Goal: Check status: Check status

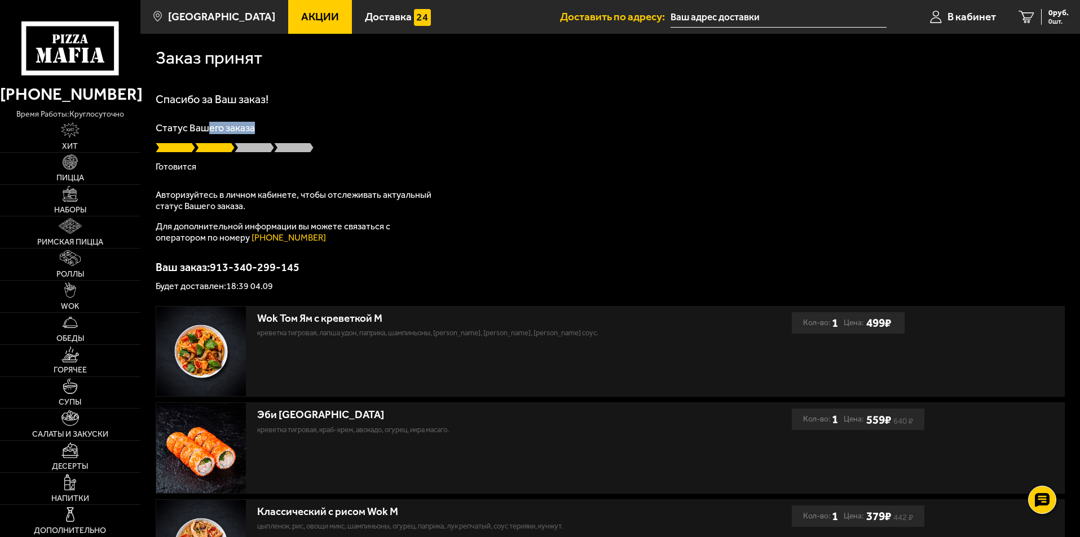
drag, startPoint x: 263, startPoint y: 127, endPoint x: 204, endPoint y: 127, distance: 59.2
click at [205, 125] on p "Статус Вашего заказа" at bounding box center [610, 128] width 909 height 10
click at [327, 131] on p "Статус Вашего заказа" at bounding box center [610, 128] width 909 height 10
click at [73, 37] on icon at bounding box center [69, 48] width 97 height 54
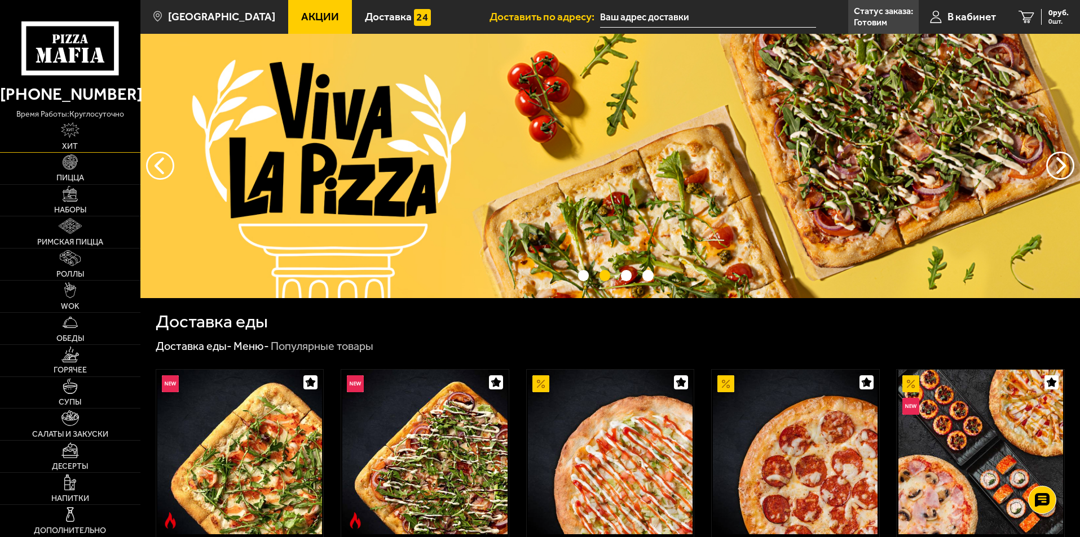
click at [74, 141] on link "Хит" at bounding box center [70, 137] width 140 height 32
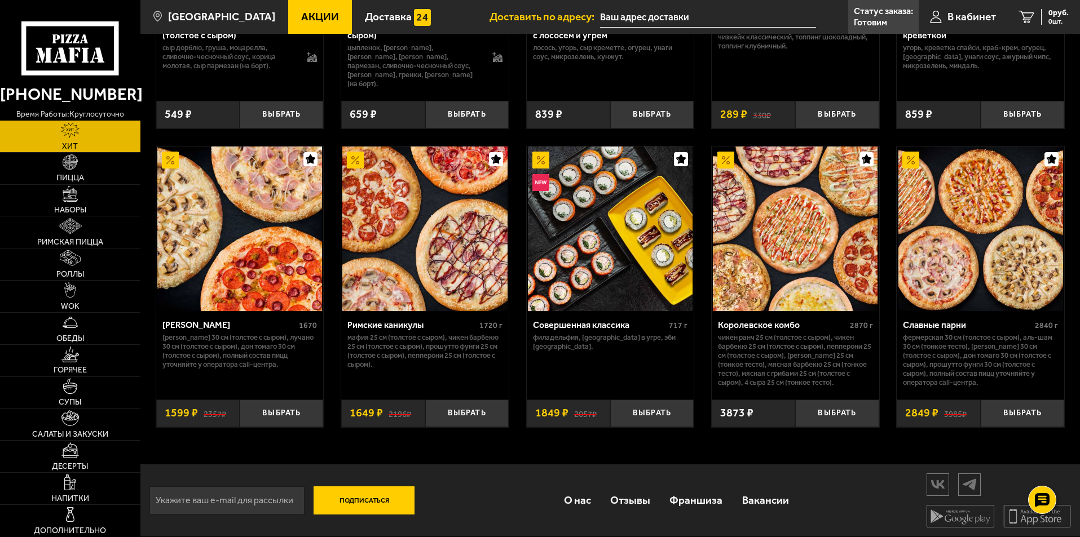
scroll to position [565, 0]
click at [76, 463] on span "Десерты" at bounding box center [70, 467] width 36 height 8
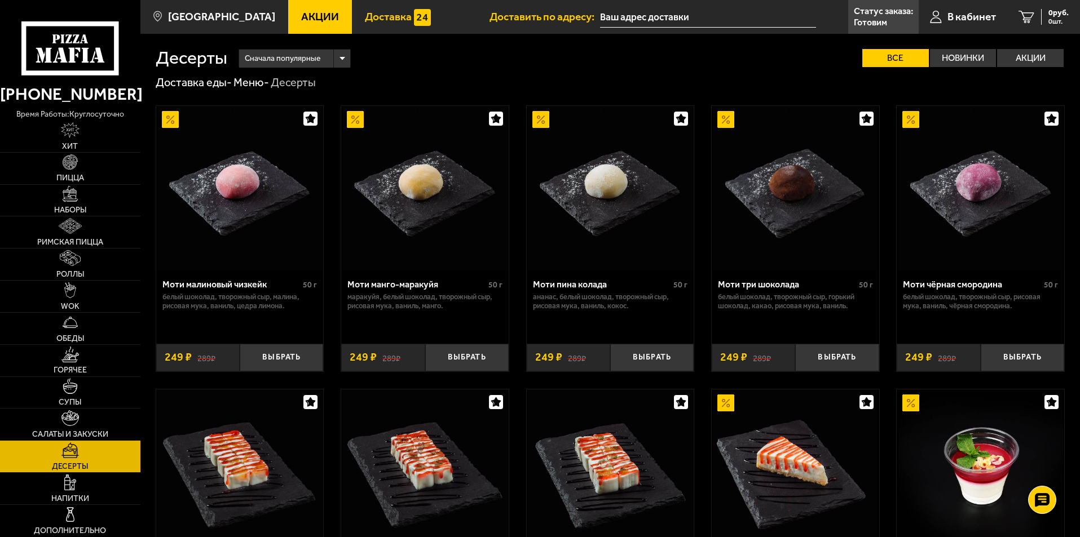
click at [369, 22] on span "Доставка" at bounding box center [388, 16] width 47 height 11
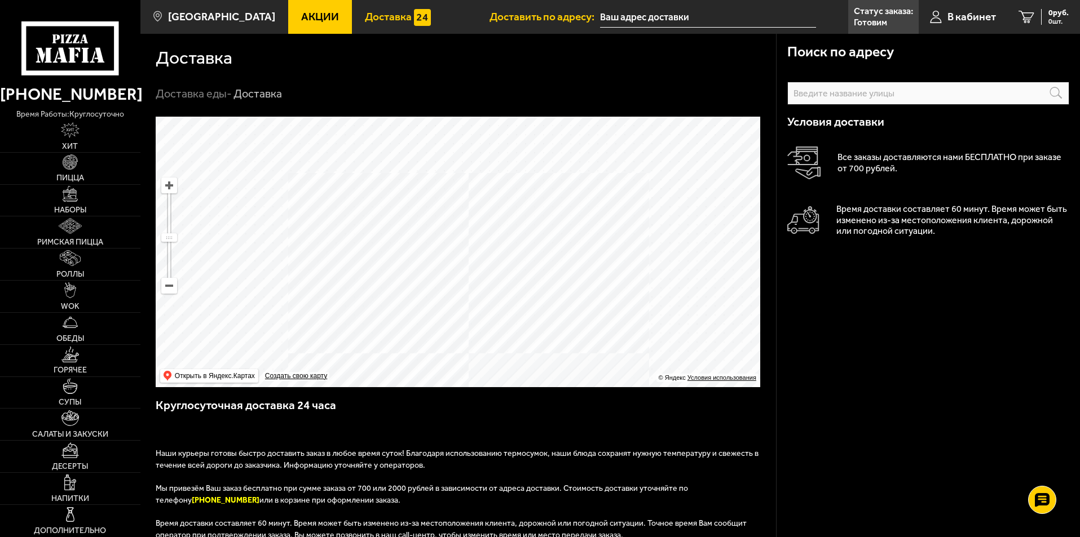
drag, startPoint x: 402, startPoint y: 134, endPoint x: 436, endPoint y: 222, distance: 94.1
click at [436, 222] on ymaps at bounding box center [458, 252] width 605 height 271
drag, startPoint x: 549, startPoint y: 262, endPoint x: 553, endPoint y: 186, distance: 75.7
click at [553, 186] on ymaps at bounding box center [458, 252] width 605 height 271
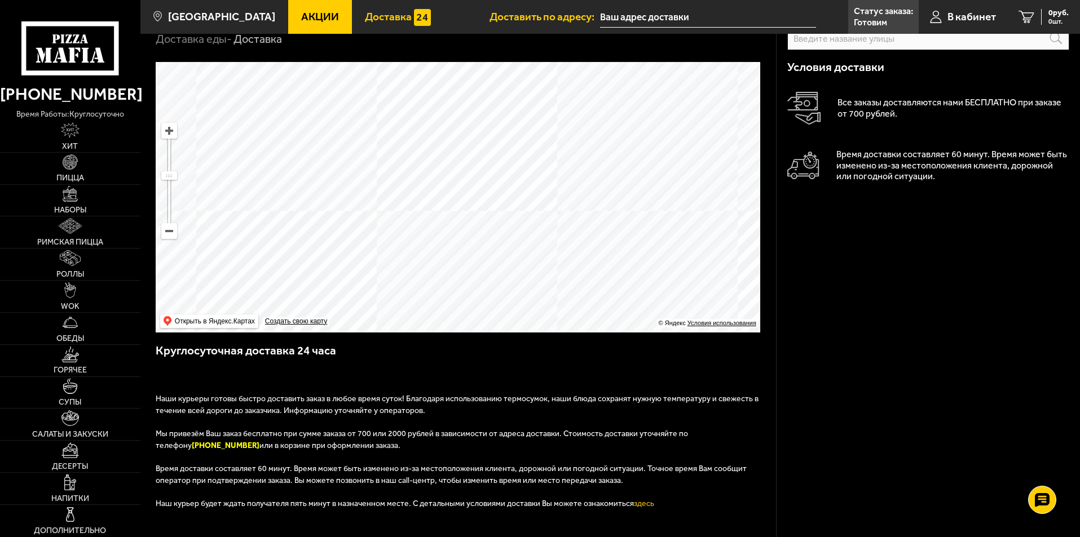
scroll to position [56, 0]
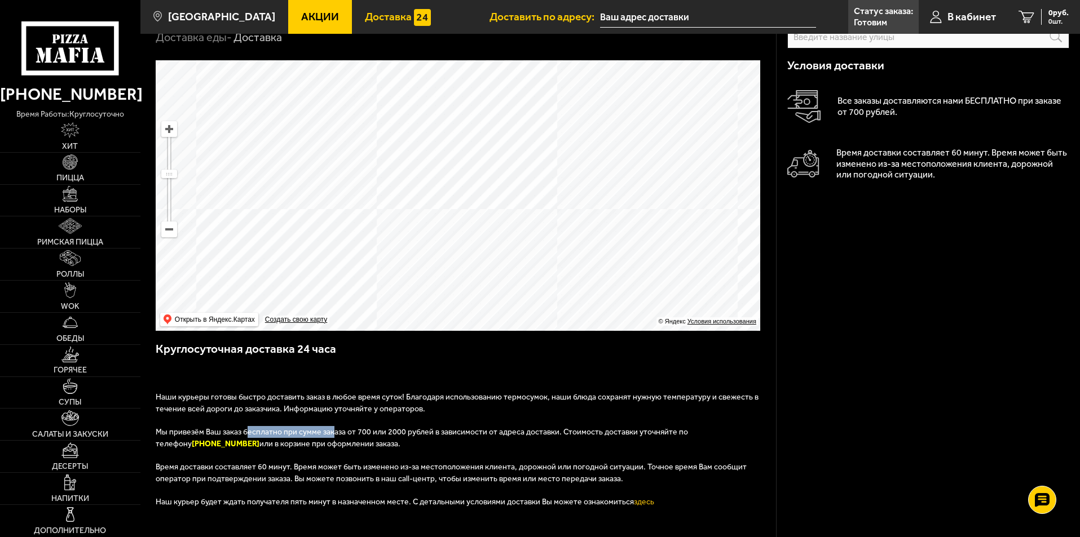
drag, startPoint x: 246, startPoint y: 434, endPoint x: 332, endPoint y: 435, distance: 85.2
click at [332, 435] on span "Мы привезём Ваш заказ бесплатно при сумме заказа от 700 или 2000 рублей в завис…" at bounding box center [422, 437] width 532 height 21
click at [358, 450] on p "Мы привезём Ваш заказ бесплатно при сумме заказа от 700 или 2000 рублей в завис…" at bounding box center [459, 443] width 606 height 35
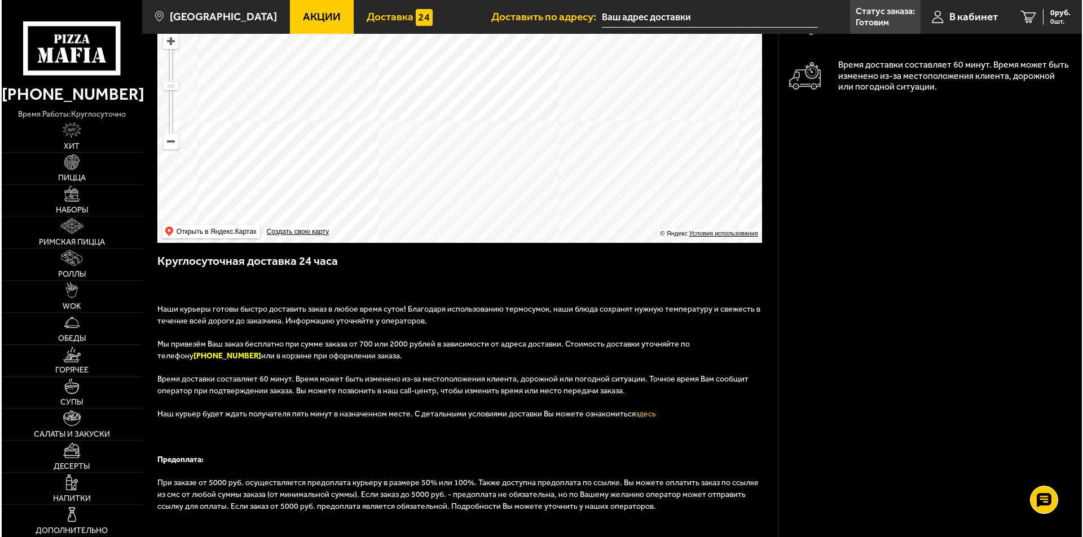
scroll to position [169, 0]
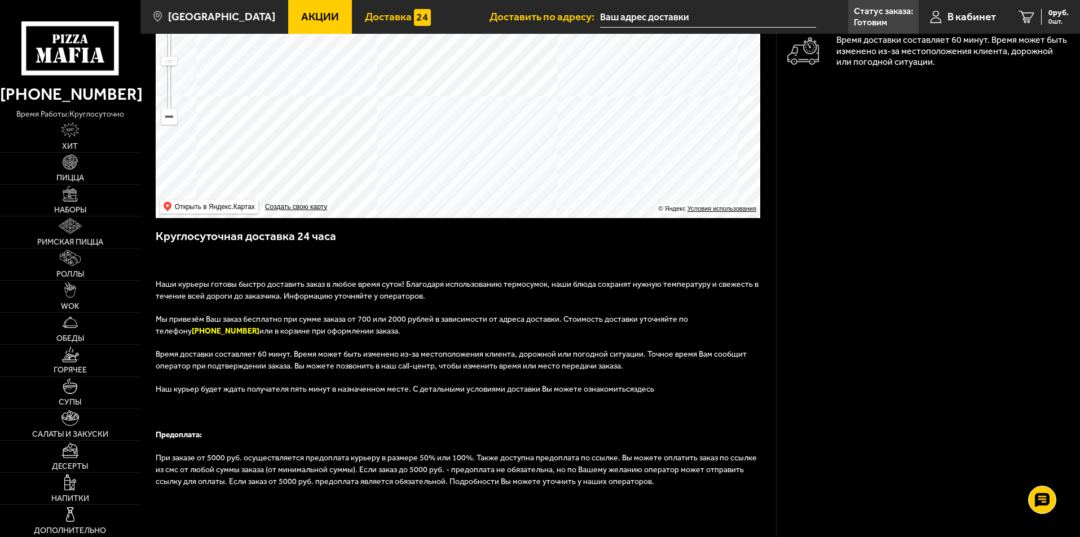
click at [634, 390] on link "здесь" at bounding box center [644, 390] width 20 height 10
click at [970, 18] on span "В кабинет" at bounding box center [971, 16] width 48 height 11
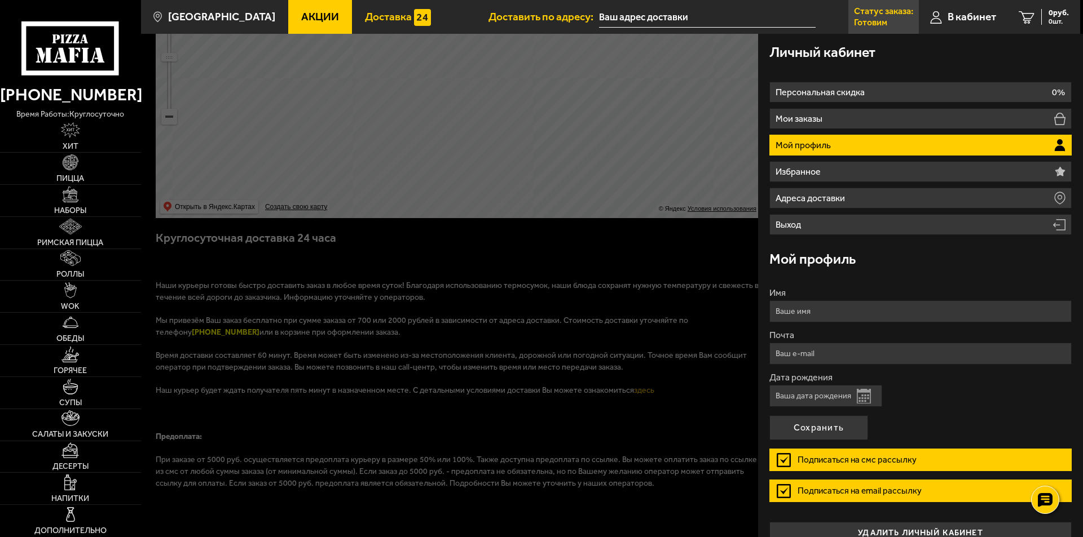
click at [876, 19] on p "Готовим" at bounding box center [870, 22] width 33 height 9
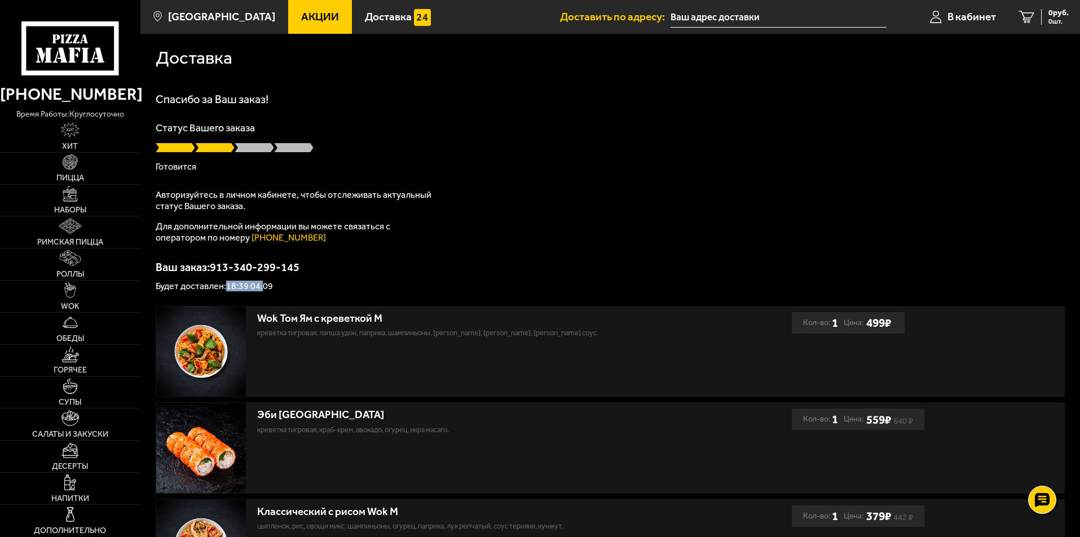
click at [262, 290] on p "Будет доставлен: 18:39 04.09" at bounding box center [610, 286] width 909 height 9
click at [293, 283] on p "Будет доставлен: 18:39 04.09" at bounding box center [610, 286] width 909 height 9
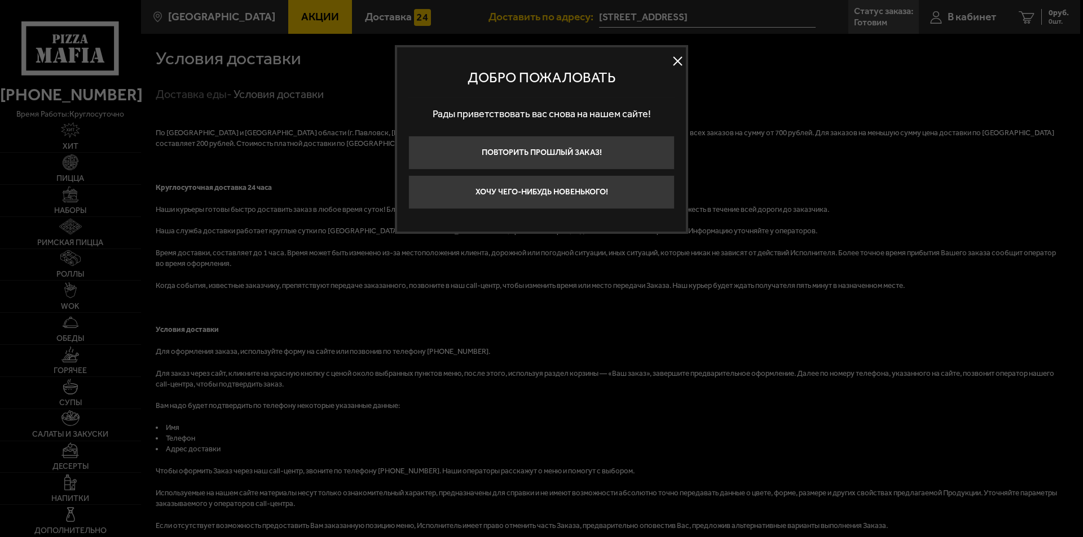
click at [678, 65] on button at bounding box center [677, 61] width 17 height 17
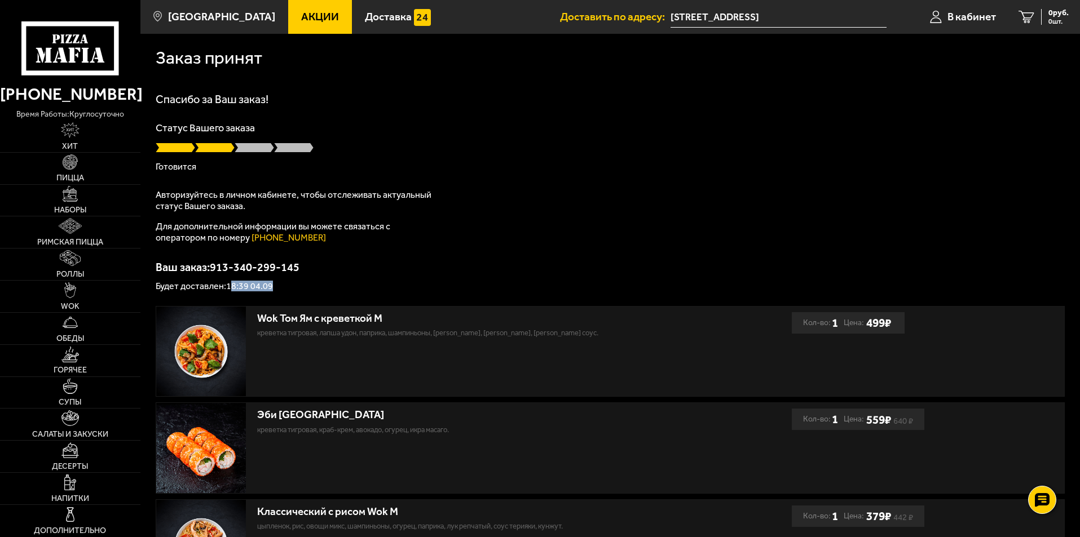
drag, startPoint x: 289, startPoint y: 285, endPoint x: 236, endPoint y: 286, distance: 53.0
click at [235, 285] on p "Будет доставлен: 18:39 04.09" at bounding box center [610, 286] width 909 height 9
click at [409, 268] on p "Ваш заказ: 913-340-299-145" at bounding box center [610, 267] width 909 height 11
click at [258, 148] on span at bounding box center [254, 147] width 39 height 11
click at [302, 148] on span at bounding box center [293, 147] width 39 height 11
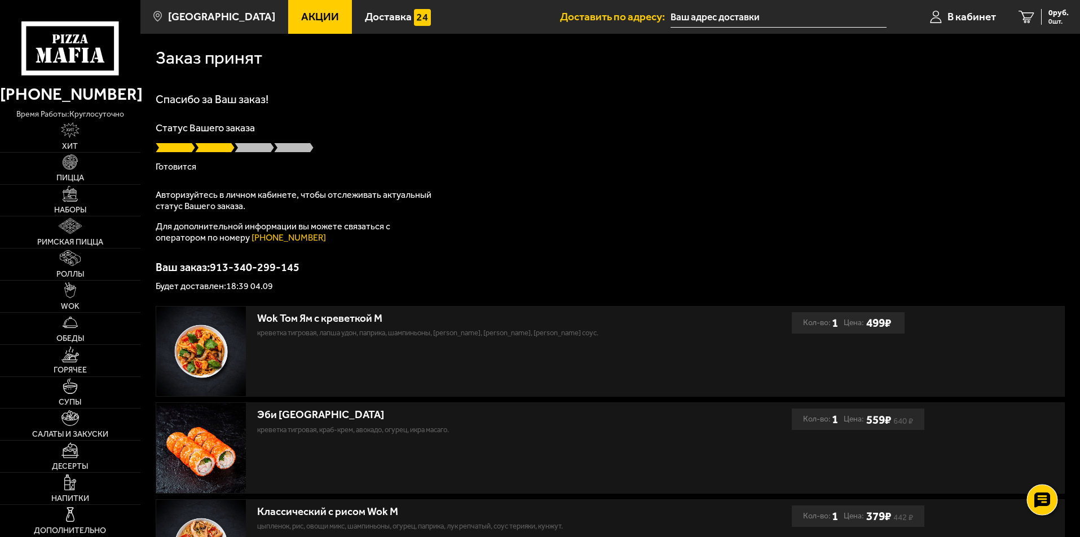
click at [1053, 499] on div at bounding box center [1041, 500] width 31 height 31
click at [1047, 469] on use at bounding box center [1042, 467] width 16 height 16
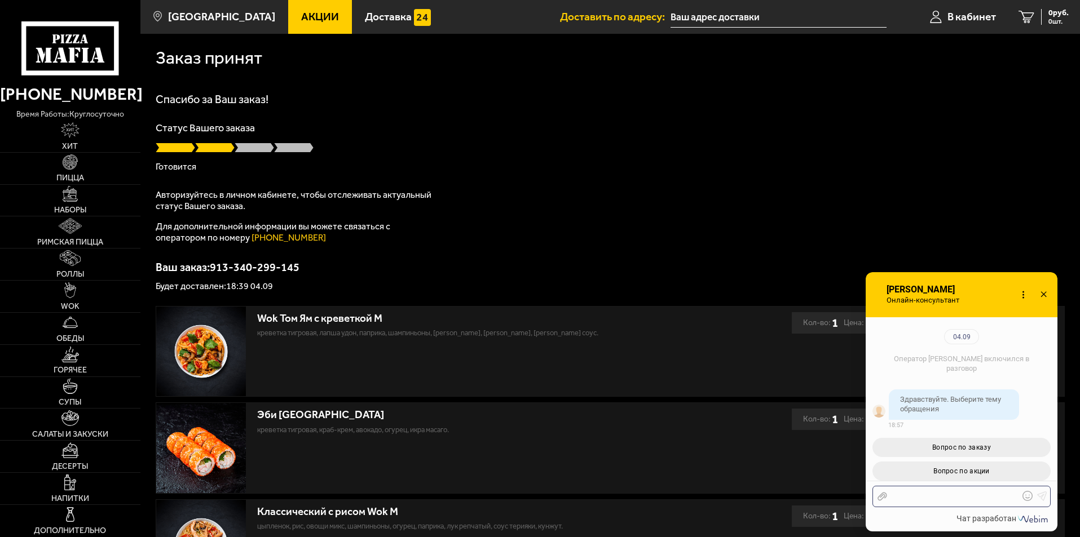
scroll to position [123, 0]
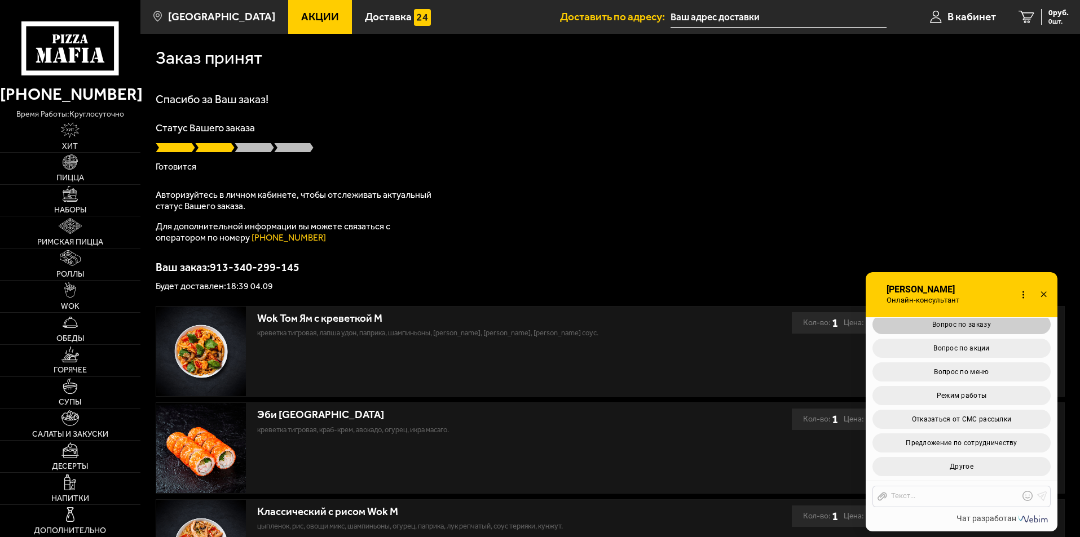
click at [965, 330] on button "Вопрос по заказу" at bounding box center [961, 324] width 178 height 19
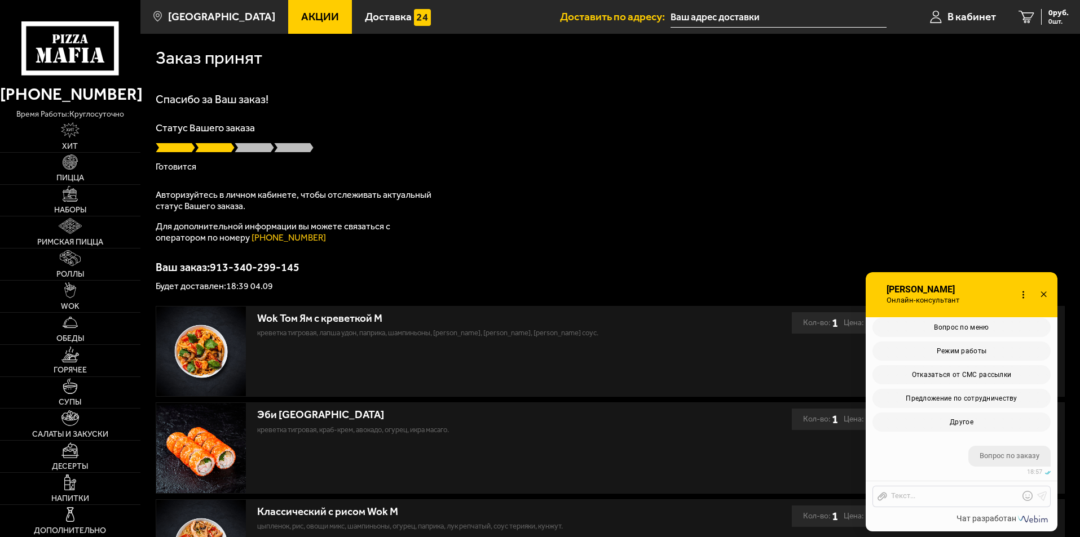
scroll to position [380, 0]
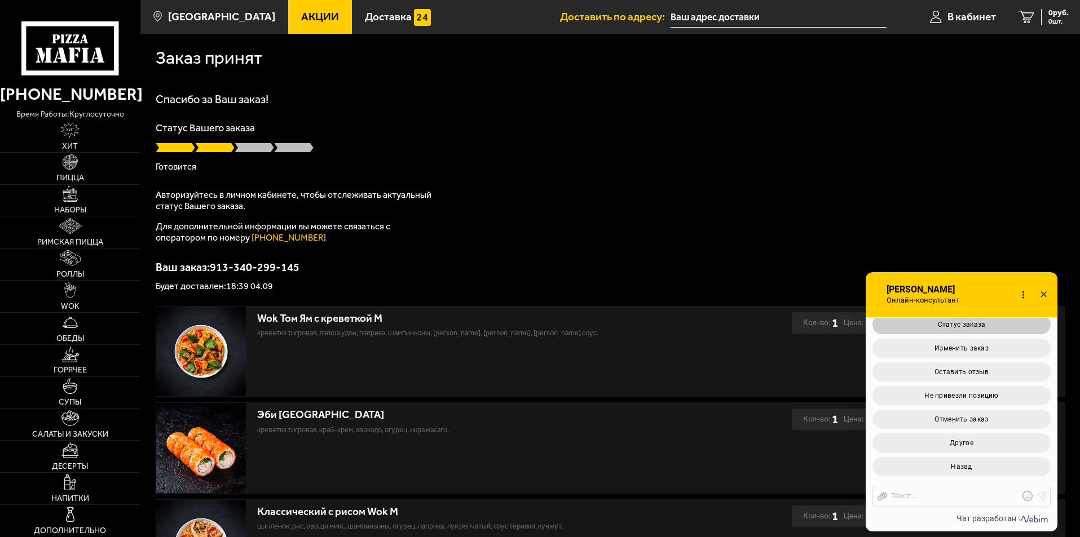
click at [978, 326] on span "Статус заказа" at bounding box center [962, 325] width 48 height 8
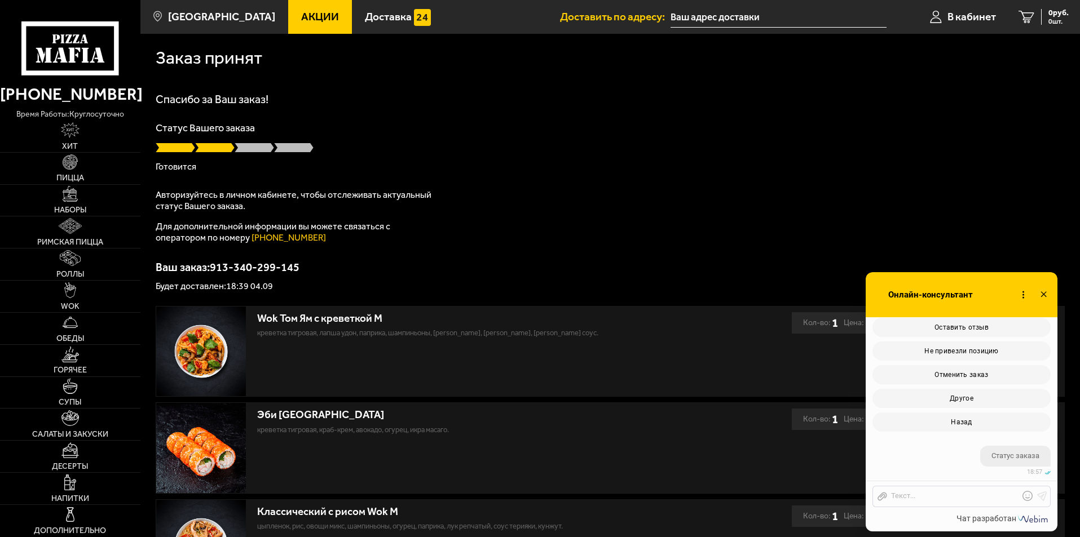
scroll to position [522, 0]
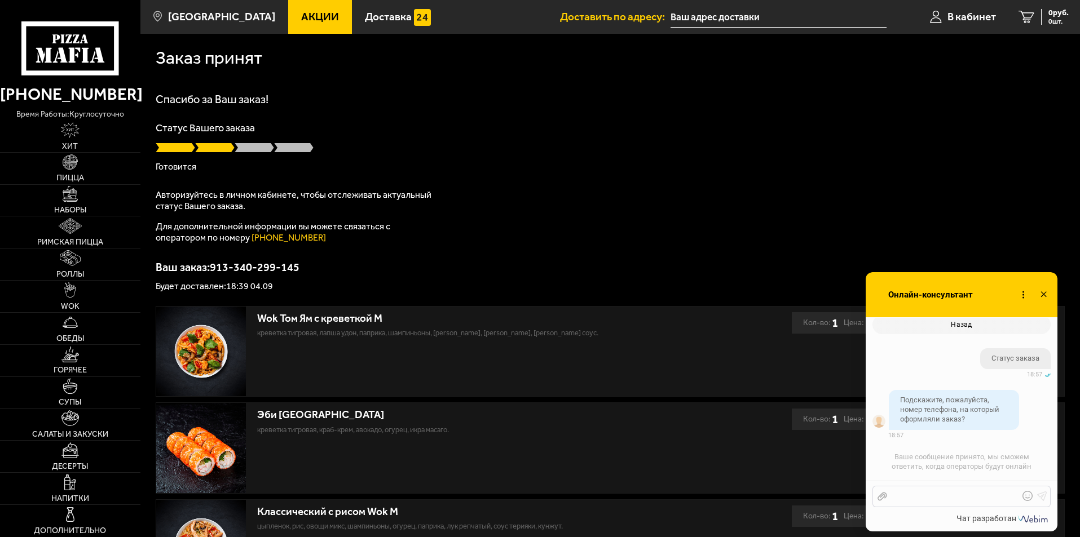
click at [941, 493] on div at bounding box center [953, 497] width 132 height 10
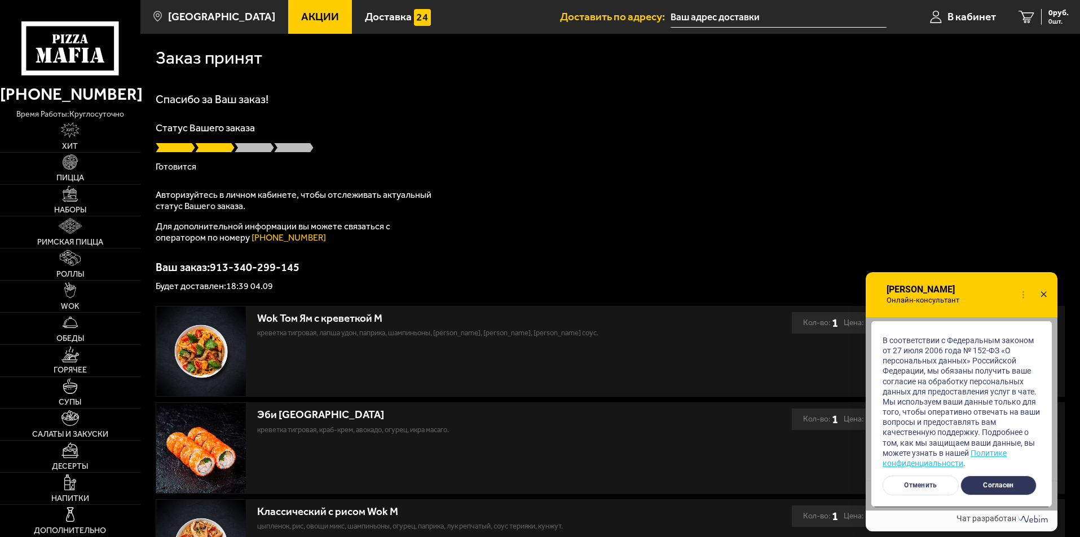
click at [996, 486] on button "Согласен" at bounding box center [998, 486] width 76 height 20
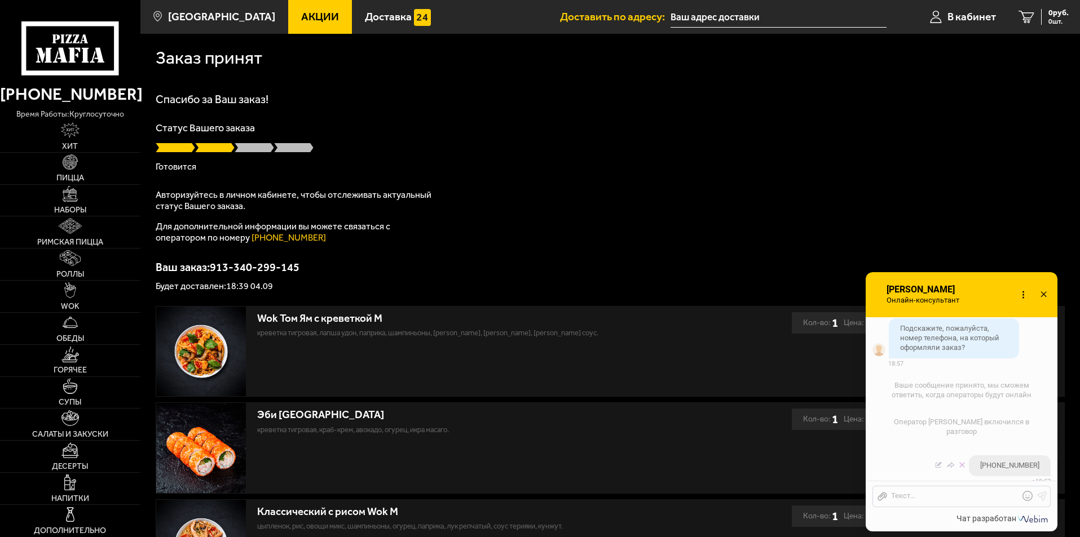
drag, startPoint x: 940, startPoint y: 453, endPoint x: 947, endPoint y: 462, distance: 11.6
click at [939, 461] on icon at bounding box center [938, 465] width 8 height 8
click at [902, 497] on div "+73213602184" at bounding box center [953, 497] width 132 height 10
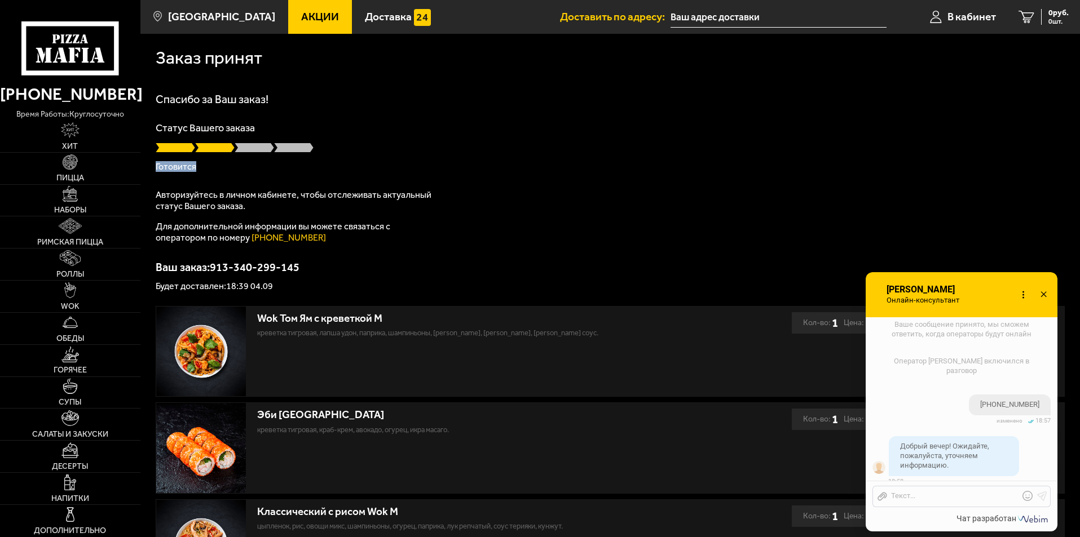
drag, startPoint x: 213, startPoint y: 162, endPoint x: 153, endPoint y: 163, distance: 59.8
click at [153, 163] on div "Заказ принят Спасибо за Ваш заказ! Статус Вашего заказа Готовится Авторизуйтесь…" at bounding box center [609, 431] width 939 height 795
click at [254, 188] on div "Спасибо за Ваш заказ! Статус Вашего заказа Готовится Авторизуйтесь в личном каб…" at bounding box center [610, 192] width 909 height 197
click at [689, 18] on input "text" at bounding box center [779, 17] width 216 height 21
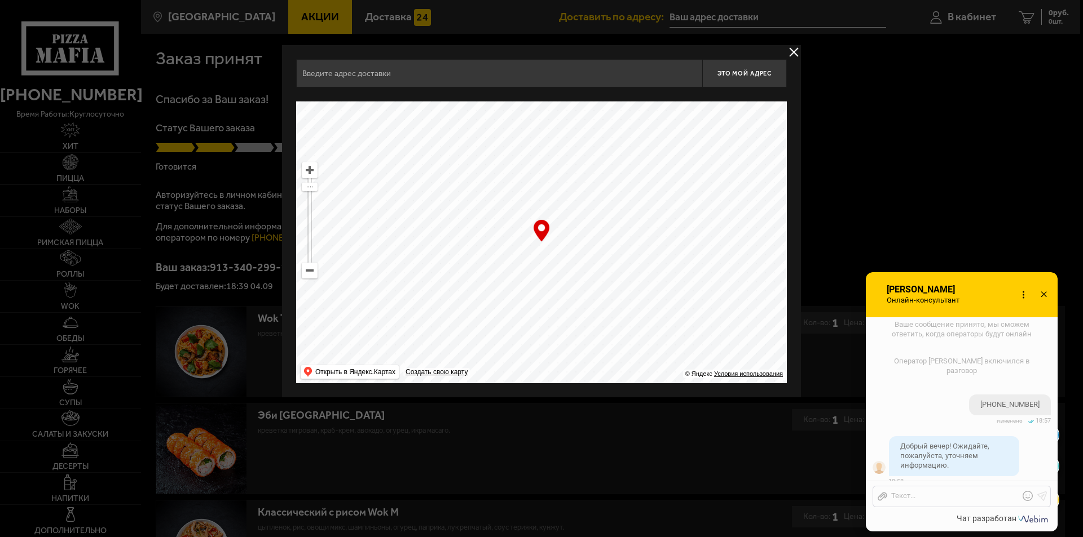
click at [792, 51] on button "delivery type" at bounding box center [794, 52] width 14 height 14
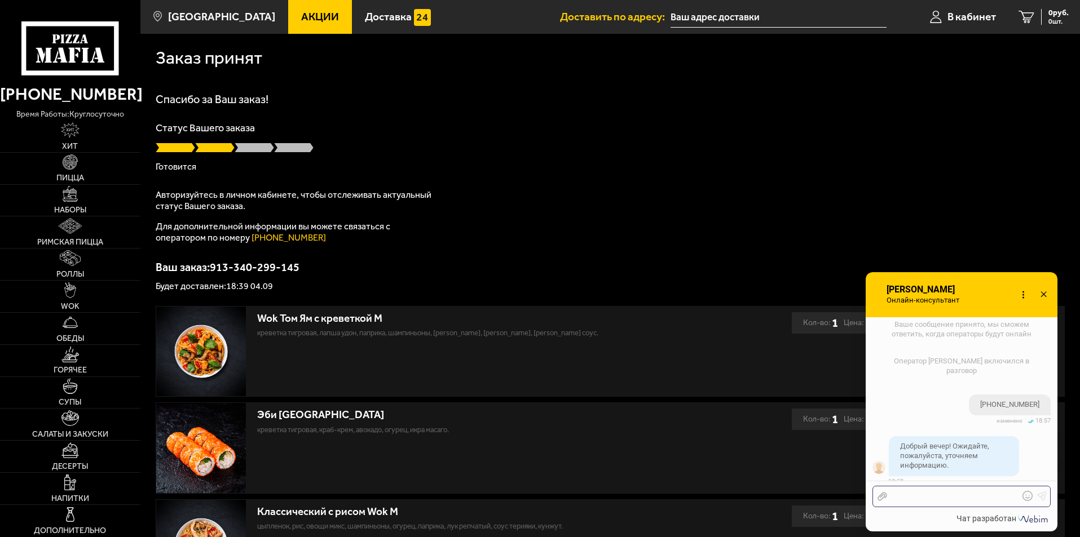
click at [913, 497] on div at bounding box center [953, 497] width 132 height 10
drag, startPoint x: 295, startPoint y: 290, endPoint x: 153, endPoint y: 284, distance: 141.7
click at [153, 284] on div "Заказ принят Спасибо за Ваш заказ! Статус Вашего заказа Готовится Авторизуйтесь…" at bounding box center [609, 431] width 939 height 795
click at [262, 290] on p "Будет доставлен: 18:39 04.09" at bounding box center [610, 286] width 909 height 9
click at [939, 499] on div at bounding box center [953, 497] width 132 height 10
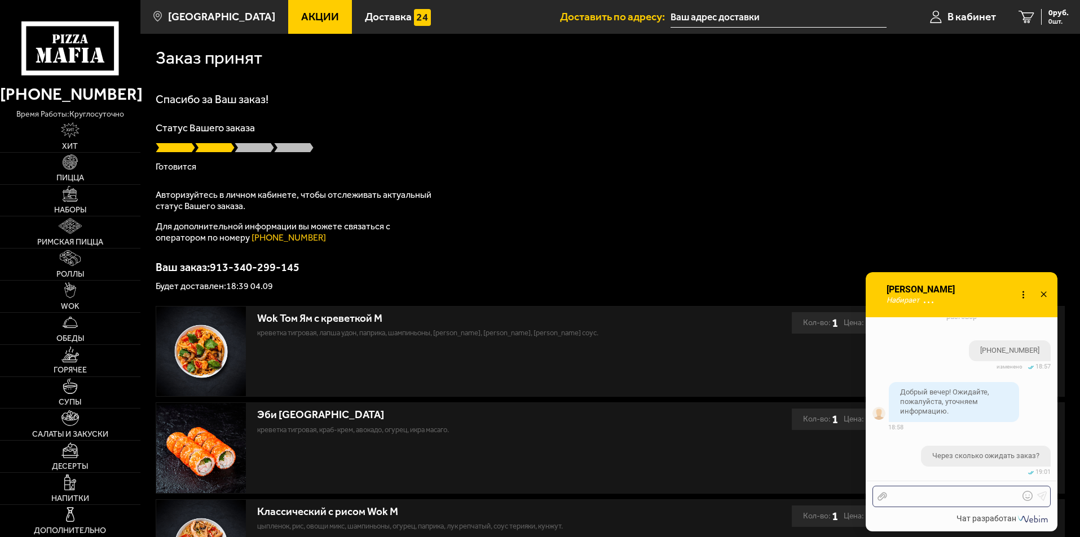
scroll to position [752, 0]
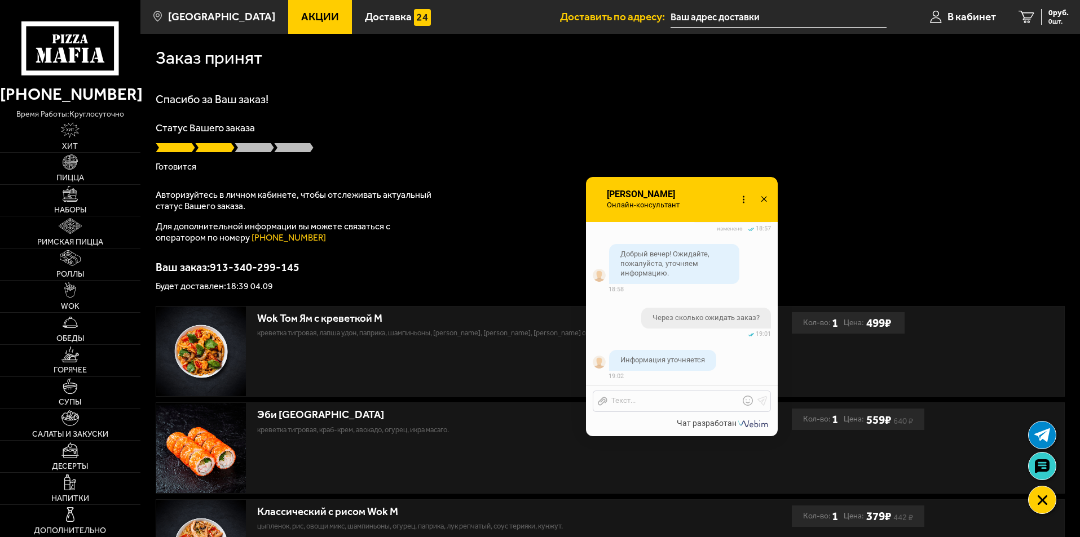
drag, startPoint x: 845, startPoint y: 266, endPoint x: 571, endPoint y: 176, distance: 288.5
click at [606, 201] on span "Онлайн-консультант" at bounding box center [646, 205] width 81 height 9
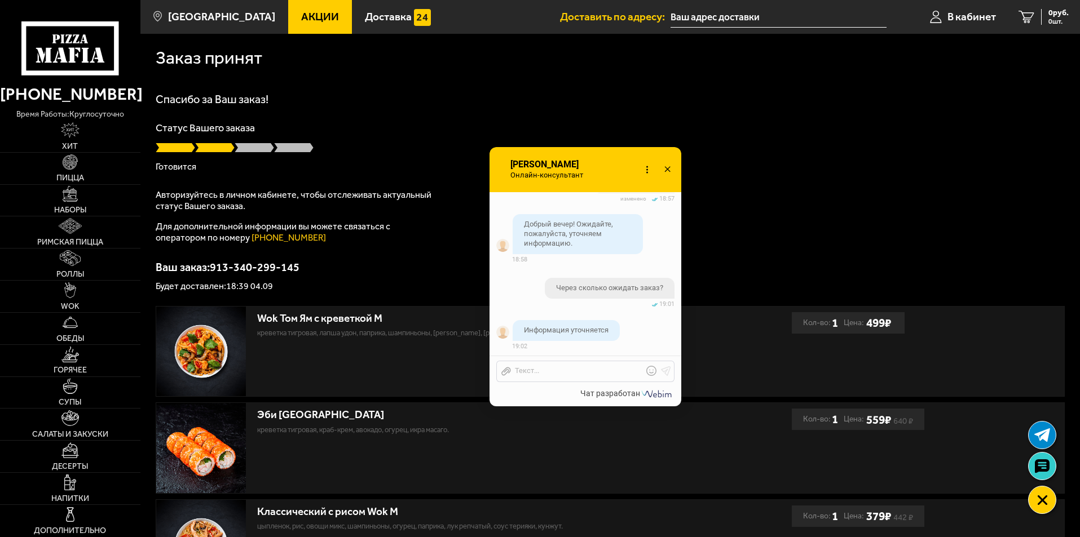
click at [651, 396] on div at bounding box center [657, 394] width 34 height 17
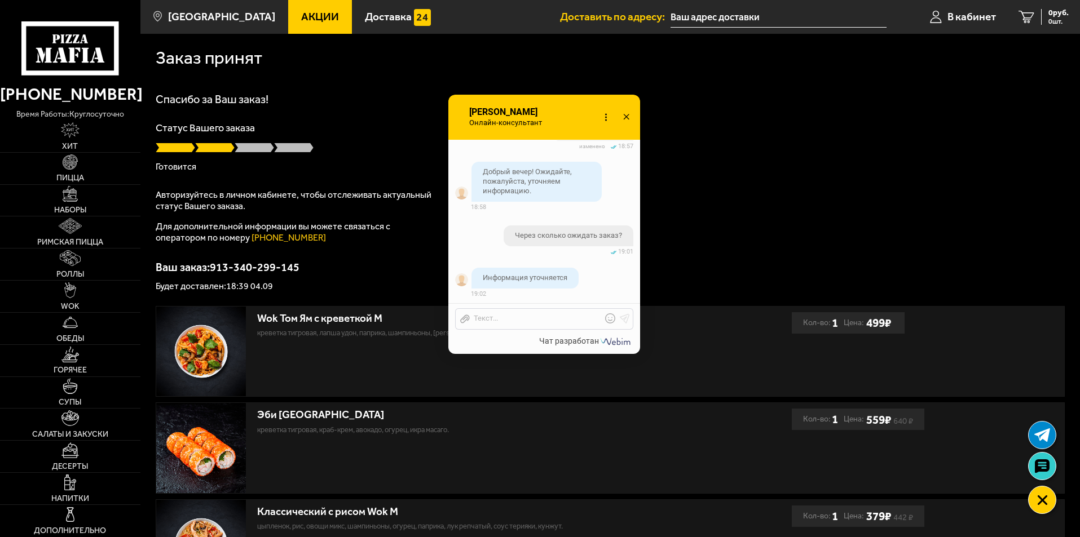
drag, startPoint x: 570, startPoint y: 174, endPoint x: 529, endPoint y: 121, distance: 67.1
click at [529, 121] on span "Онлайн-консультант" at bounding box center [508, 122] width 81 height 9
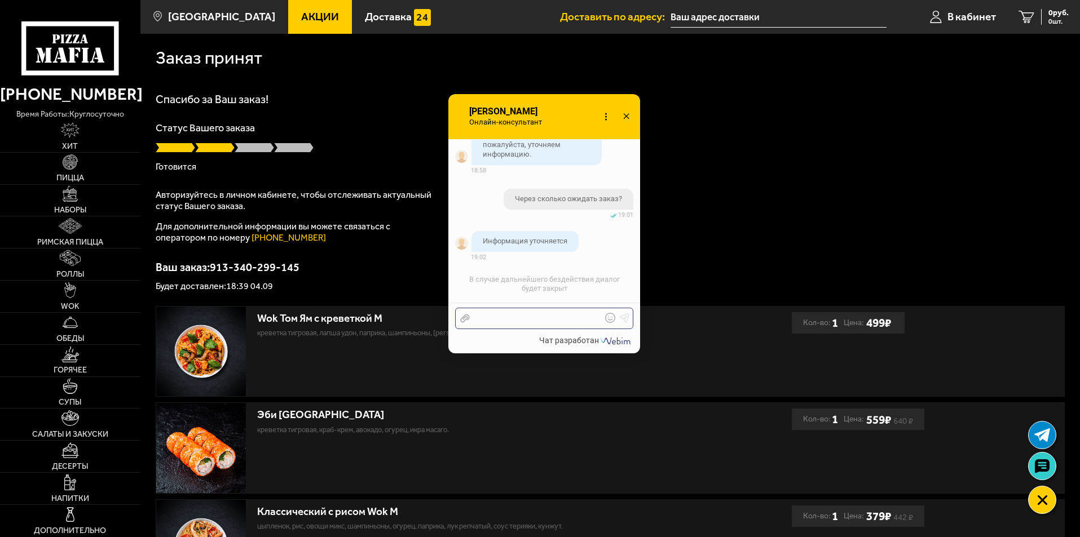
click at [563, 317] on div at bounding box center [536, 319] width 132 height 10
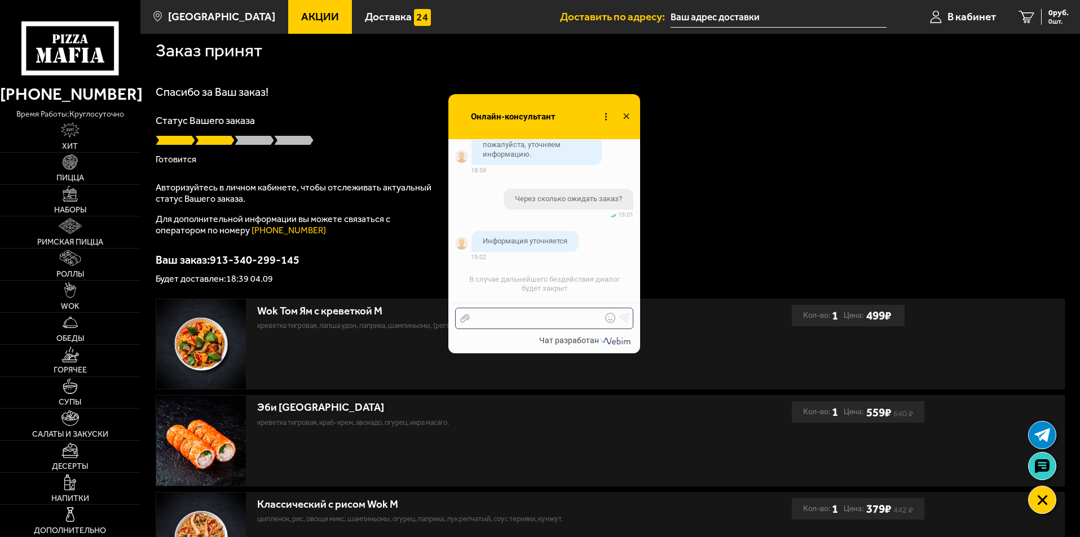
scroll to position [0, 0]
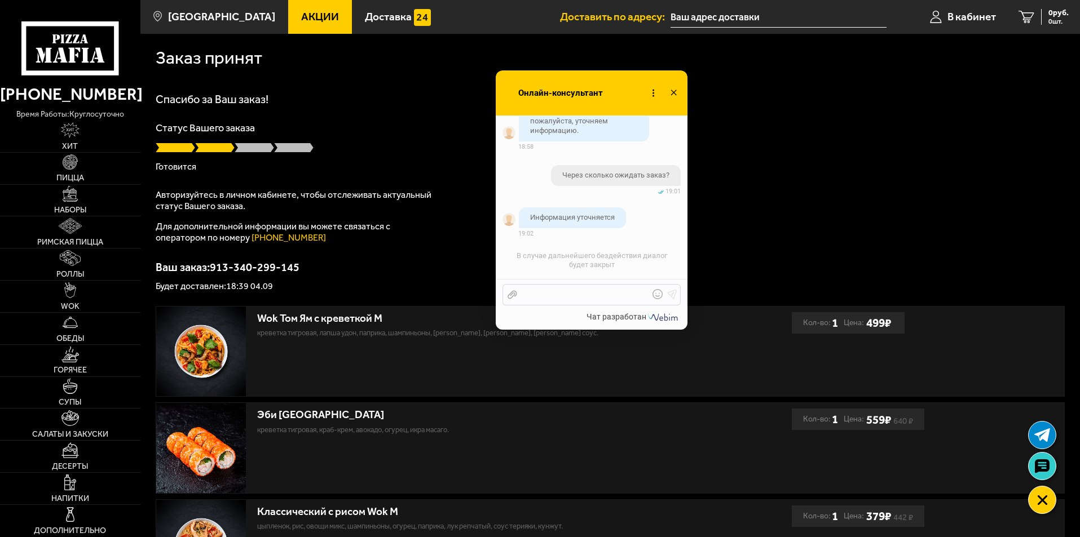
drag, startPoint x: 568, startPoint y: 107, endPoint x: 616, endPoint y: 83, distance: 53.0
click at [616, 83] on div "Онлайн-консультант Онлайн-консультант Набирает Онлайн-консультант" at bounding box center [592, 92] width 192 height 45
click at [563, 294] on div at bounding box center [583, 295] width 132 height 10
drag, startPoint x: 281, startPoint y: 289, endPoint x: 228, endPoint y: 289, distance: 53.6
click at [228, 289] on p "Будет доставлен: 18:39 04.09" at bounding box center [610, 286] width 909 height 9
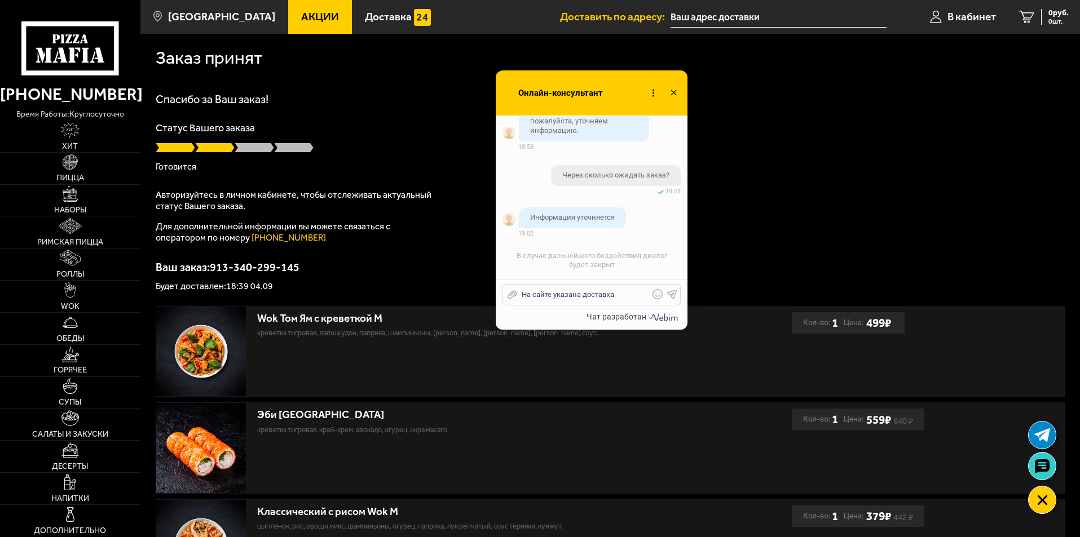
click at [261, 298] on div "Заказ принят Спасибо за Ваш заказ! Статус Вашего заказа Готовится Авторизуйтесь…" at bounding box center [609, 431] width 939 height 795
drag, startPoint x: 250, startPoint y: 286, endPoint x: 226, endPoint y: 287, distance: 24.3
click at [226, 287] on p "Будет доставлен: 18:39 04.09" at bounding box center [610, 286] width 909 height 9
copy p "18:39"
click at [624, 298] on div "На сайте указана доставка" at bounding box center [583, 295] width 132 height 10
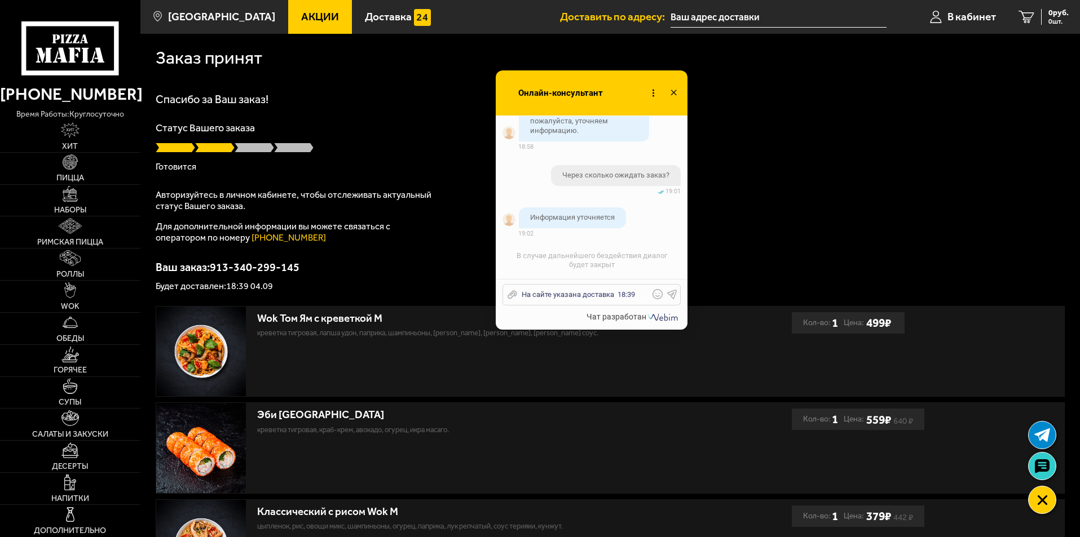
click at [672, 292] on icon at bounding box center [672, 294] width 10 height 10
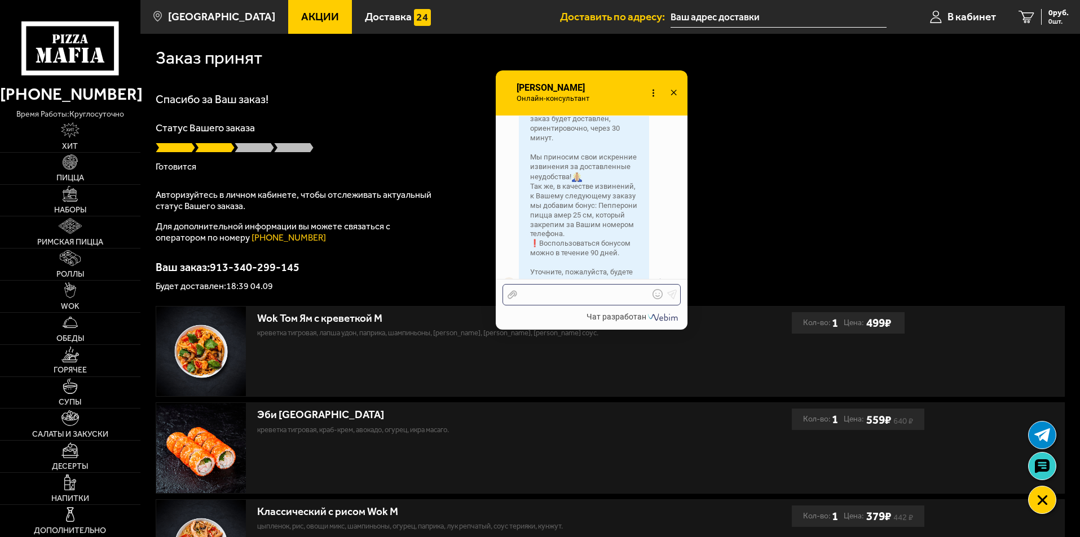
scroll to position [1085, 0]
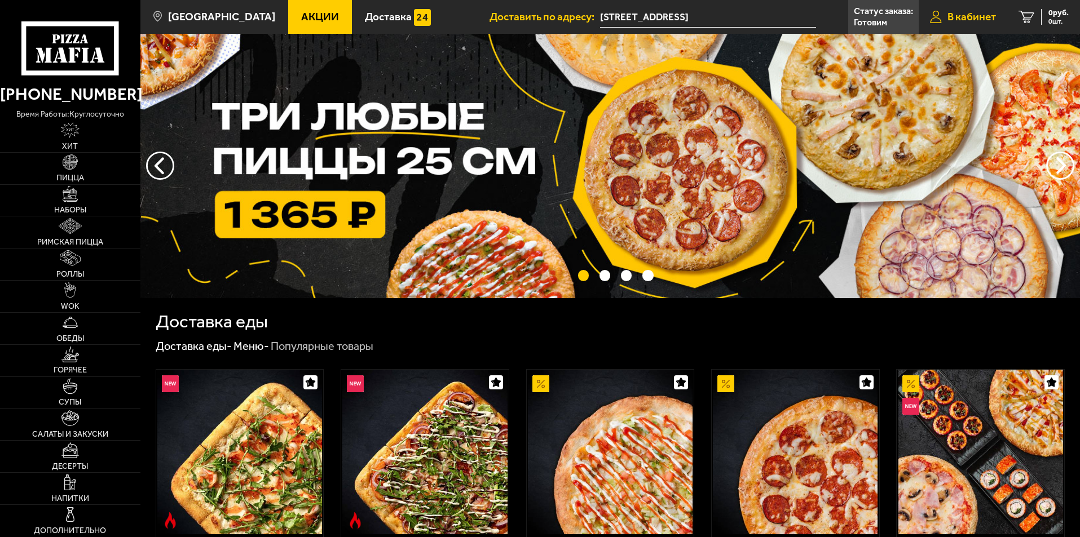
click at [964, 16] on span "В кабинет" at bounding box center [971, 16] width 48 height 11
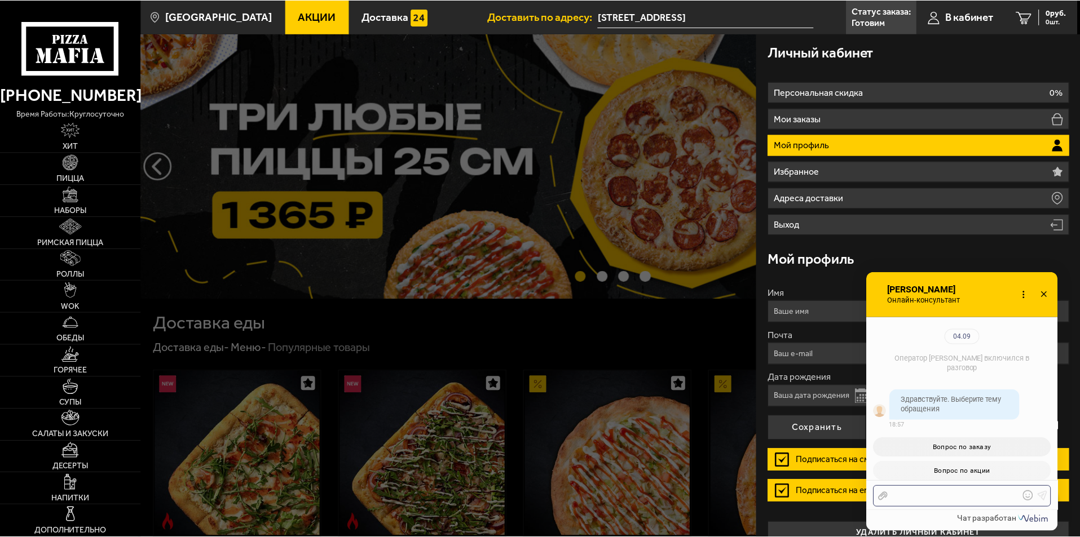
scroll to position [655, 0]
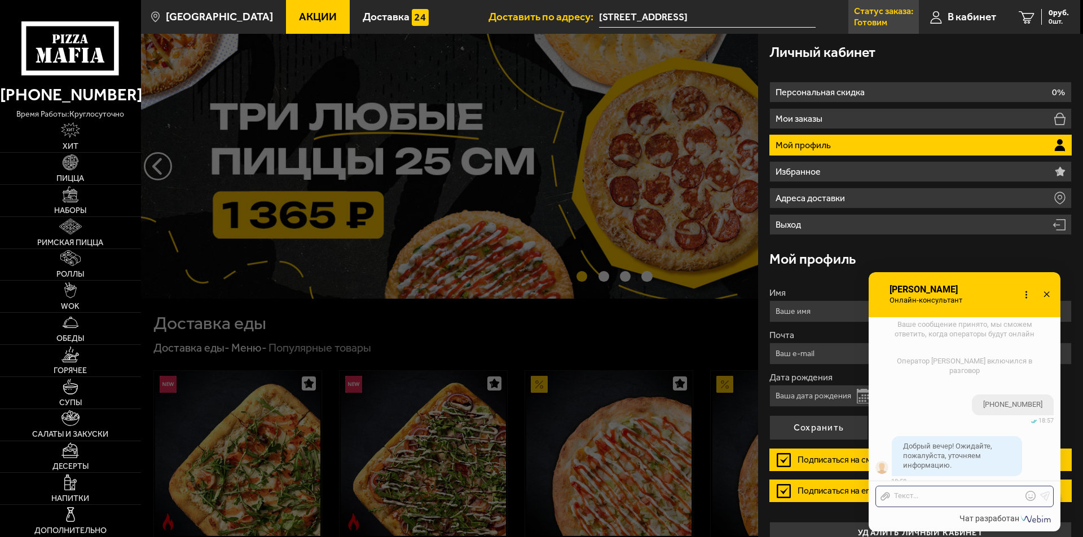
click at [881, 11] on p "Статус заказа:" at bounding box center [883, 11] width 59 height 9
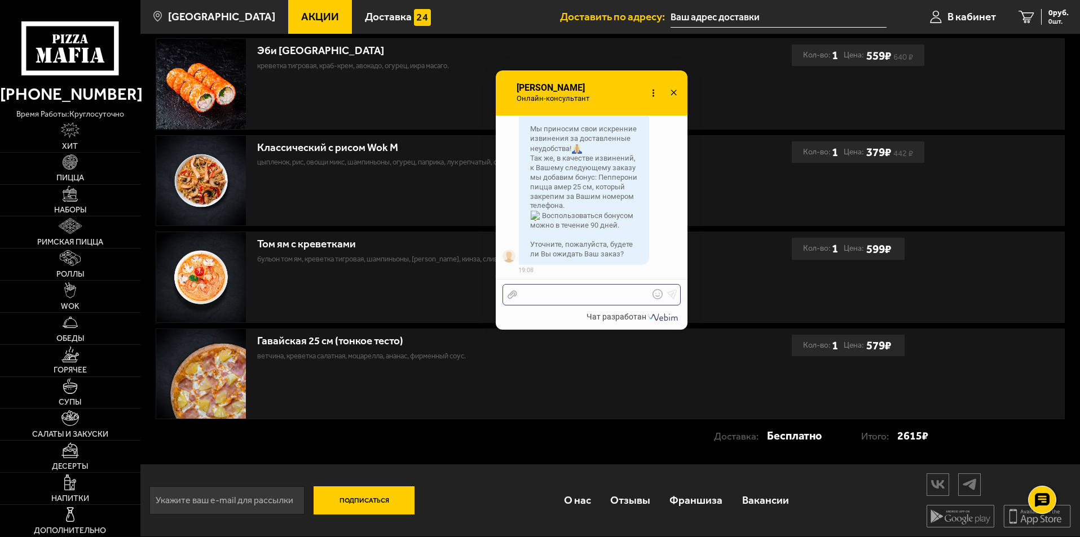
scroll to position [1085, 0]
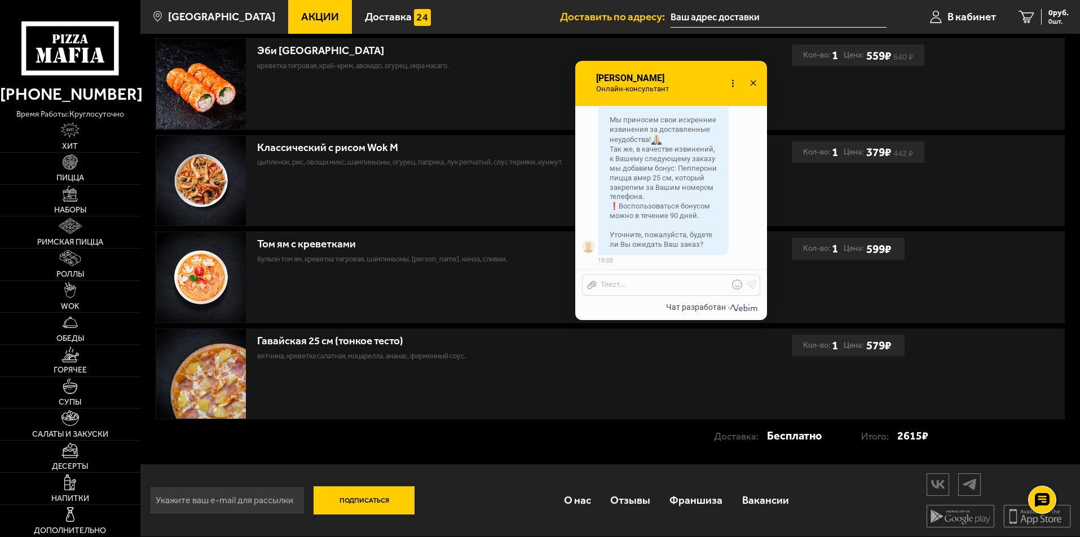
drag, startPoint x: 589, startPoint y: 102, endPoint x: 676, endPoint y: 94, distance: 87.3
click at [676, 94] on span "Онлайн-консультант" at bounding box center [635, 89] width 81 height 9
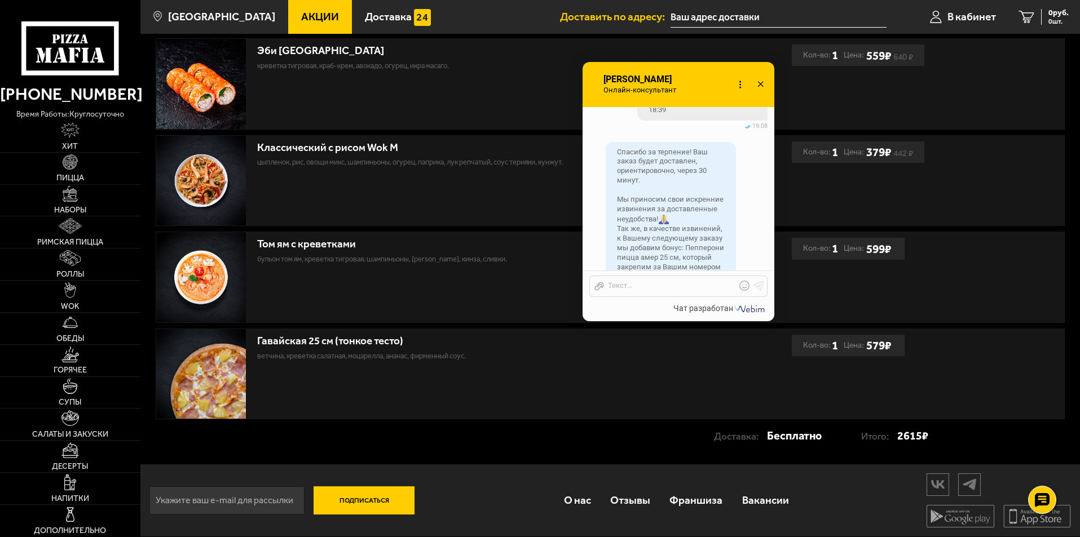
scroll to position [972, 0]
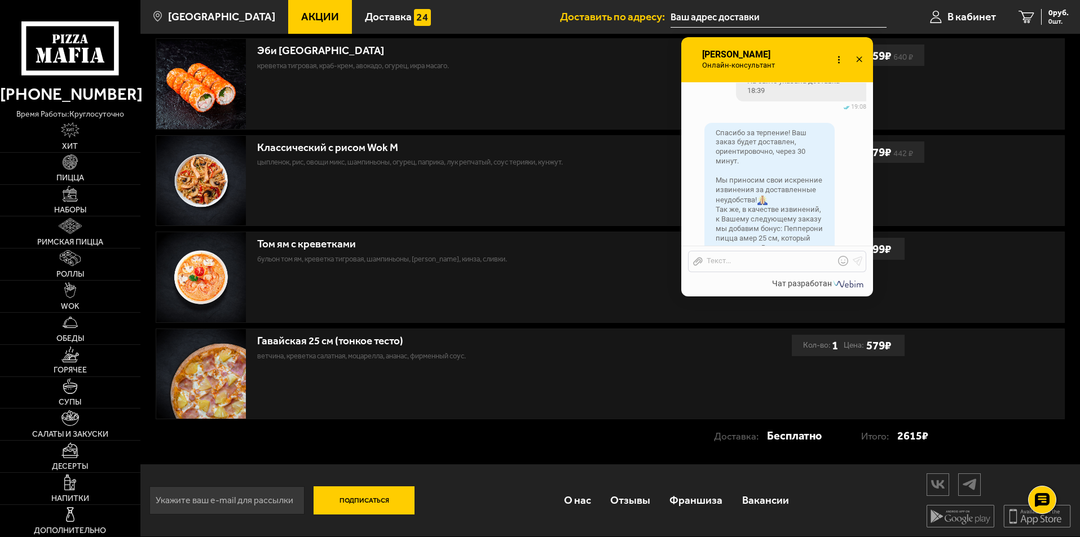
drag, startPoint x: 668, startPoint y: 85, endPoint x: 767, endPoint y: 60, distance: 101.8
click at [767, 60] on div "Анна Онлайн-консультант Набирает" at bounding box center [741, 59] width 81 height 45
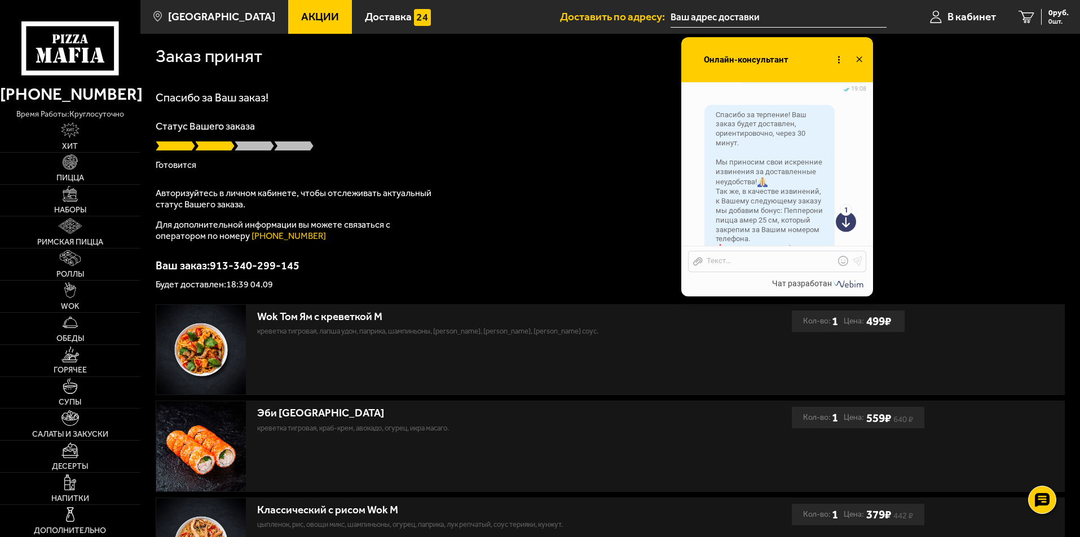
scroll to position [0, 0]
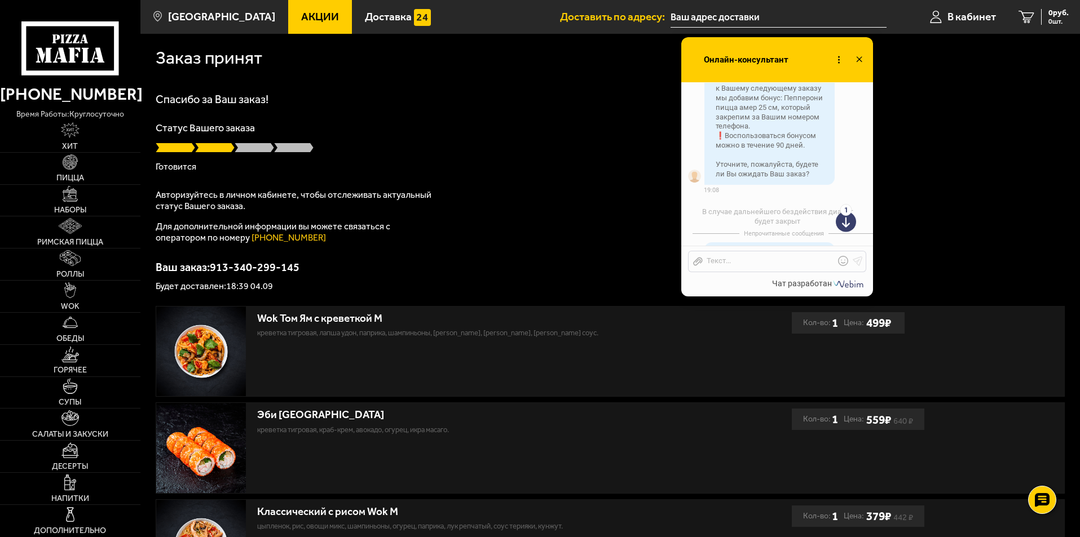
click at [853, 221] on use at bounding box center [846, 219] width 20 height 28
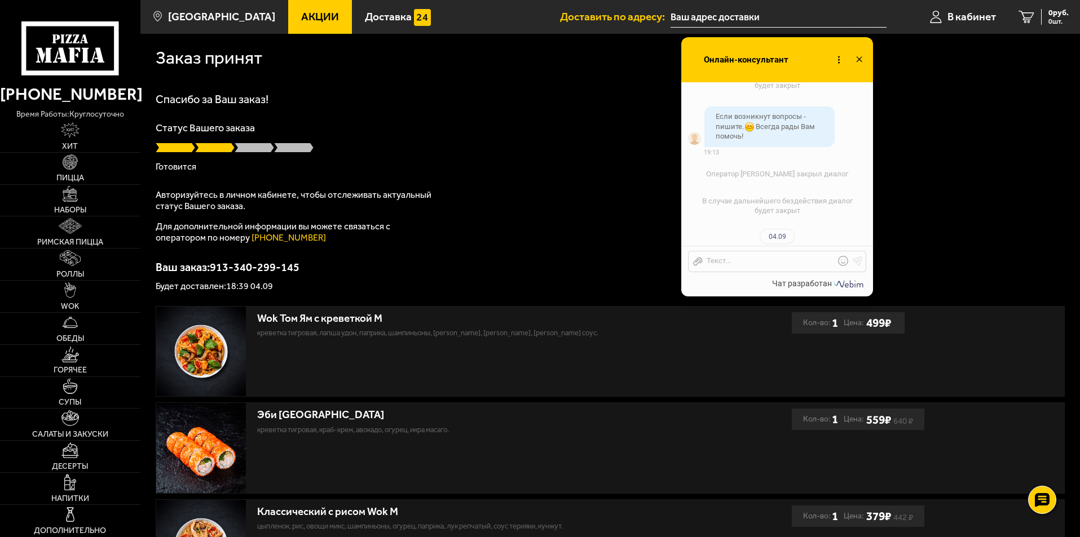
scroll to position [1268, 0]
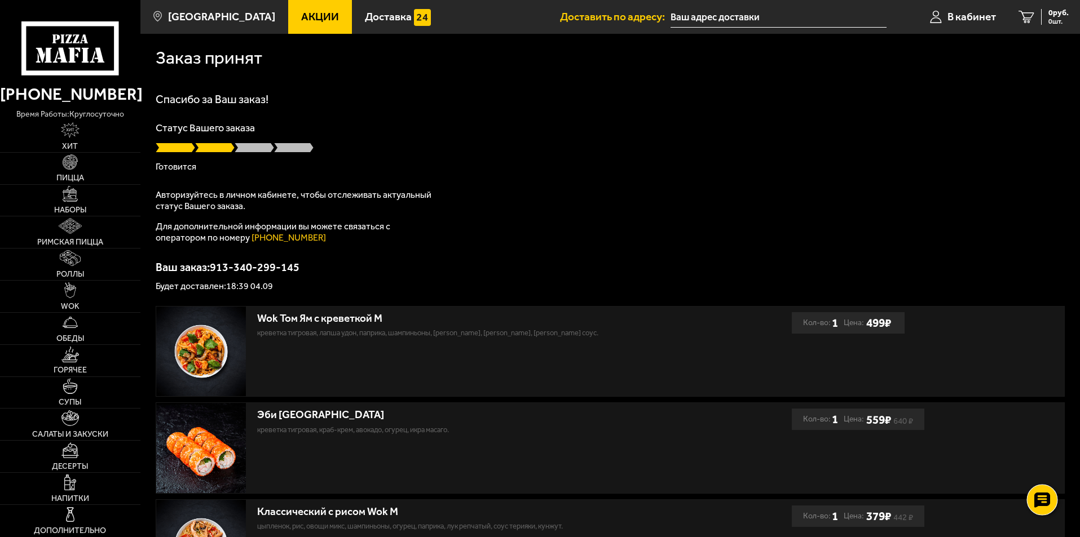
click at [1040, 499] on icon at bounding box center [1042, 501] width 16 height 16
click at [1046, 472] on use at bounding box center [1042, 467] width 16 height 16
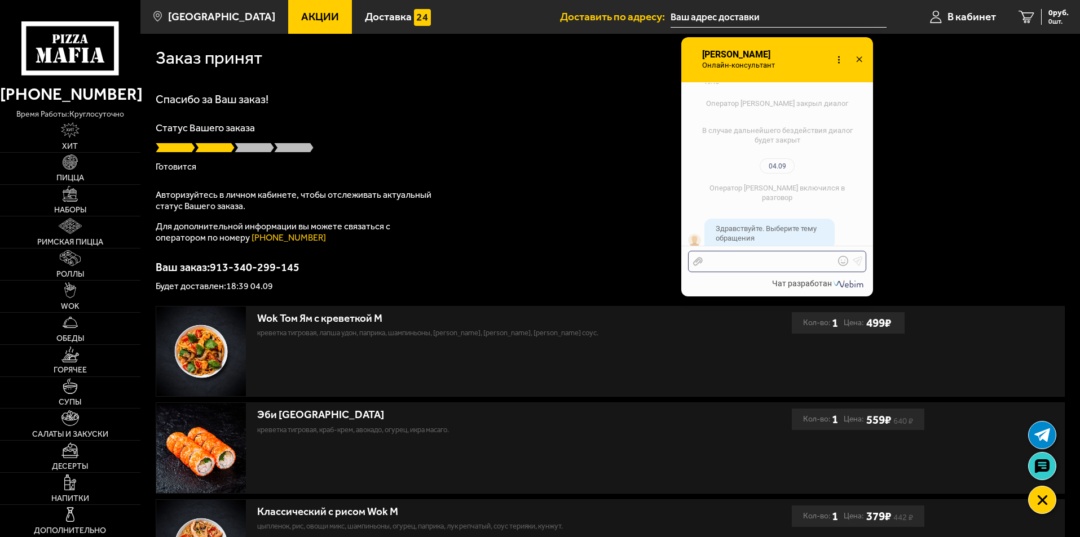
scroll to position [1356, 0]
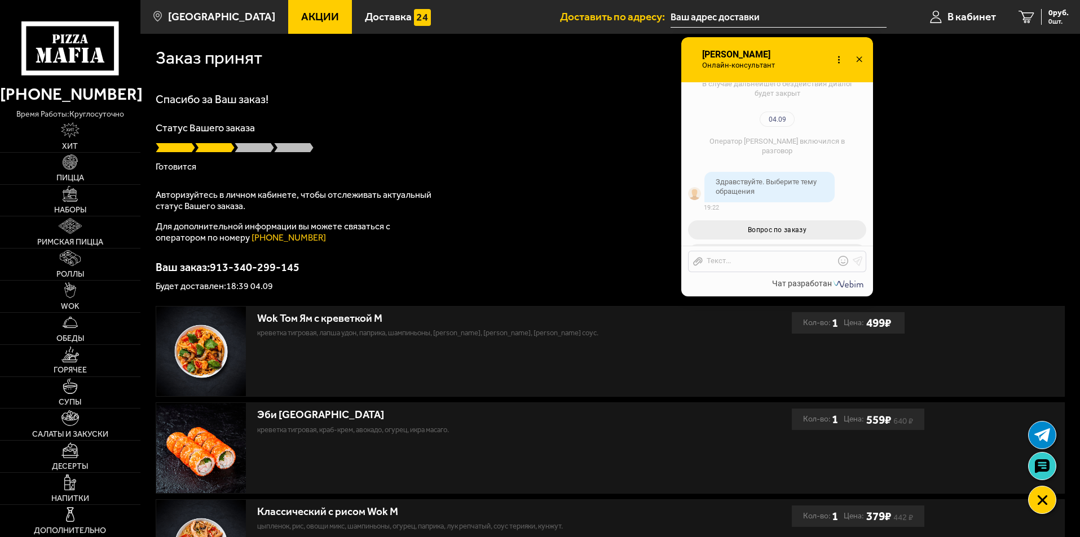
click at [859, 60] on use at bounding box center [859, 59] width 6 height 6
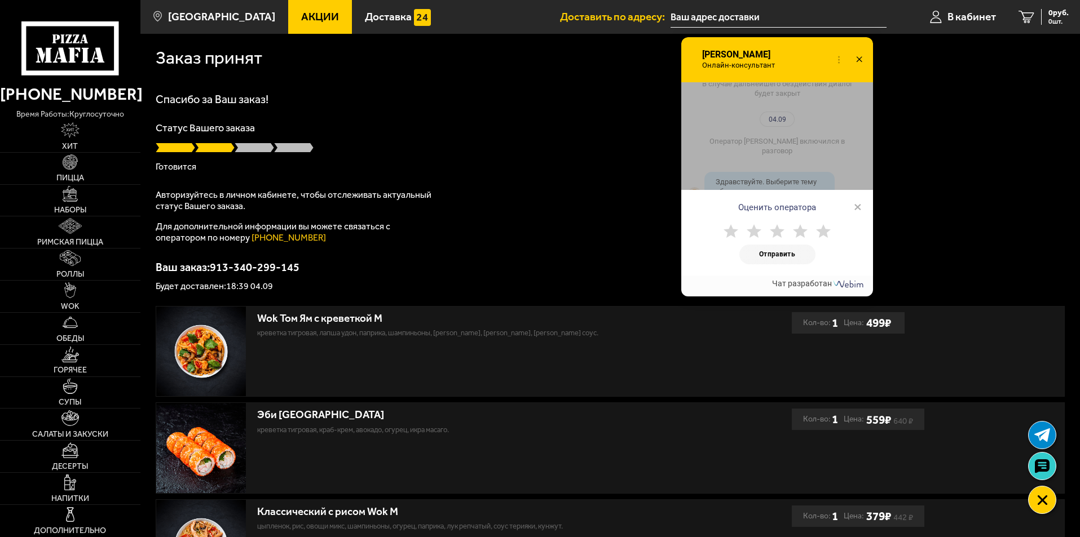
click at [857, 205] on span "×" at bounding box center [858, 207] width 8 height 17
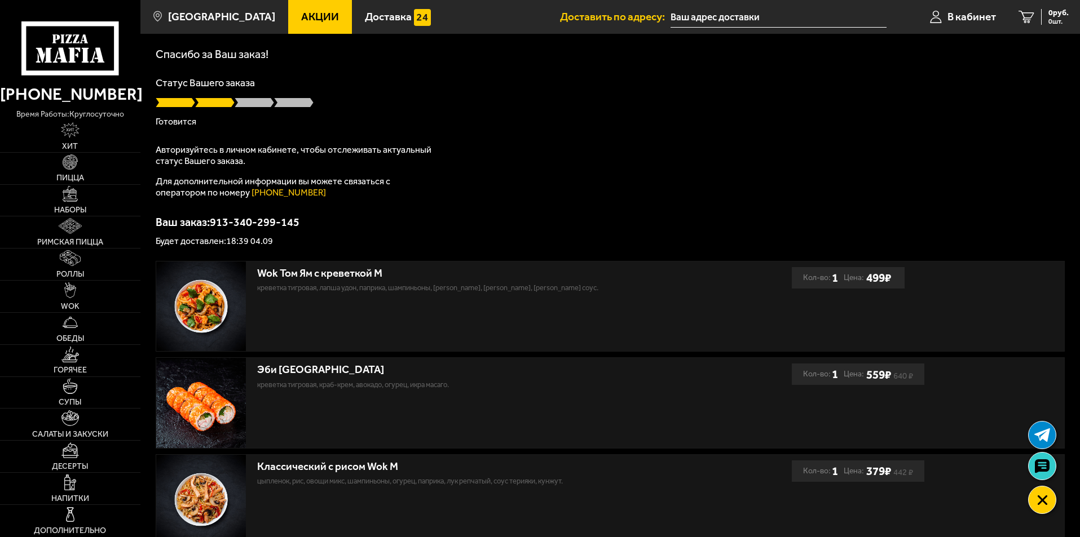
scroll to position [0, 0]
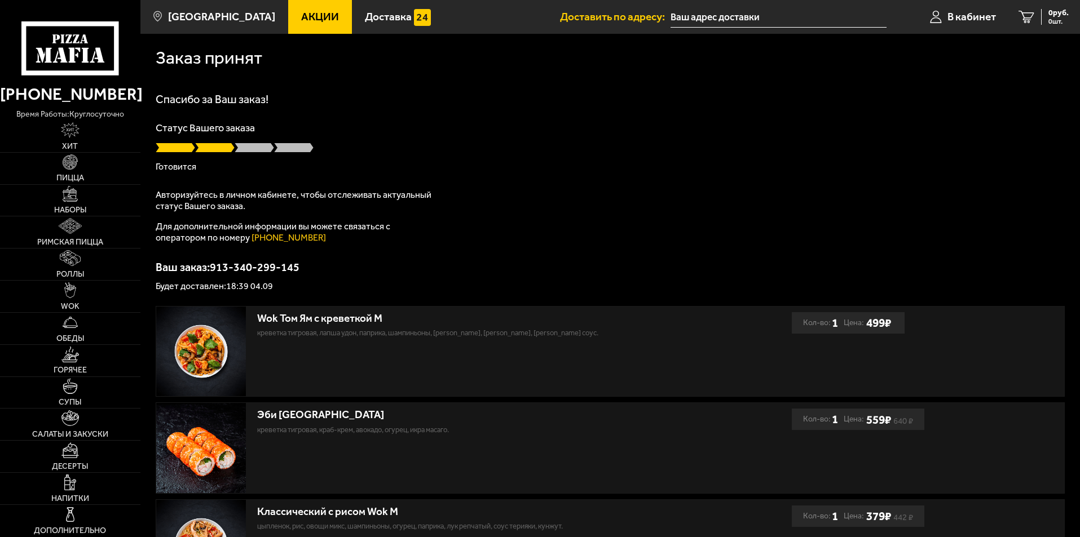
click at [252, 148] on span at bounding box center [254, 147] width 39 height 11
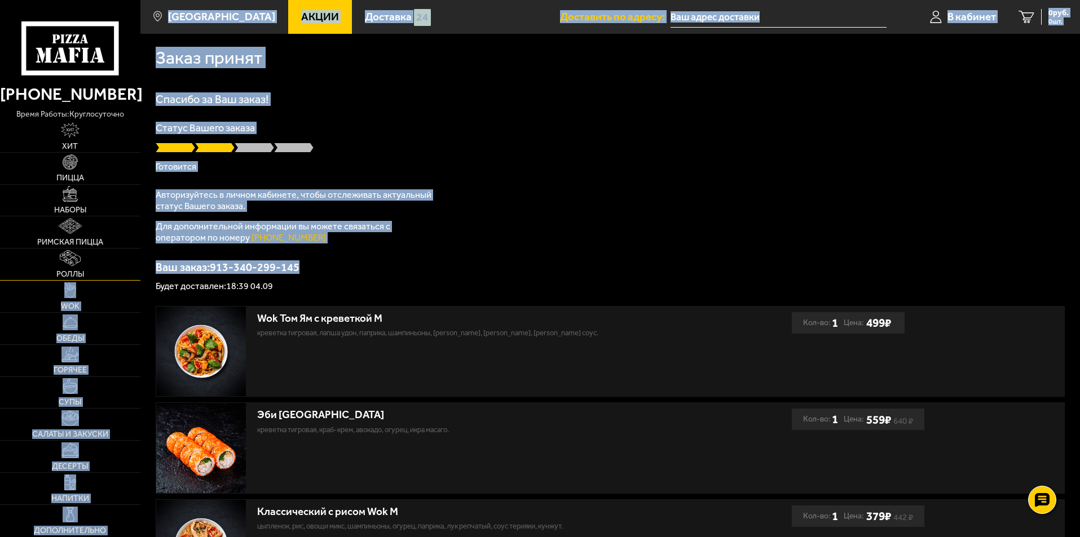
drag, startPoint x: 307, startPoint y: 273, endPoint x: 113, endPoint y: 260, distance: 194.4
click at [113, 260] on div "(812) 333 22 22 время работы: круглосуточно Хит Пицца Наборы Римская пицца Ролл…" at bounding box center [540, 450] width 1080 height 901
click at [246, 262] on p "Ваш заказ: 913-340-299-145" at bounding box center [610, 267] width 909 height 11
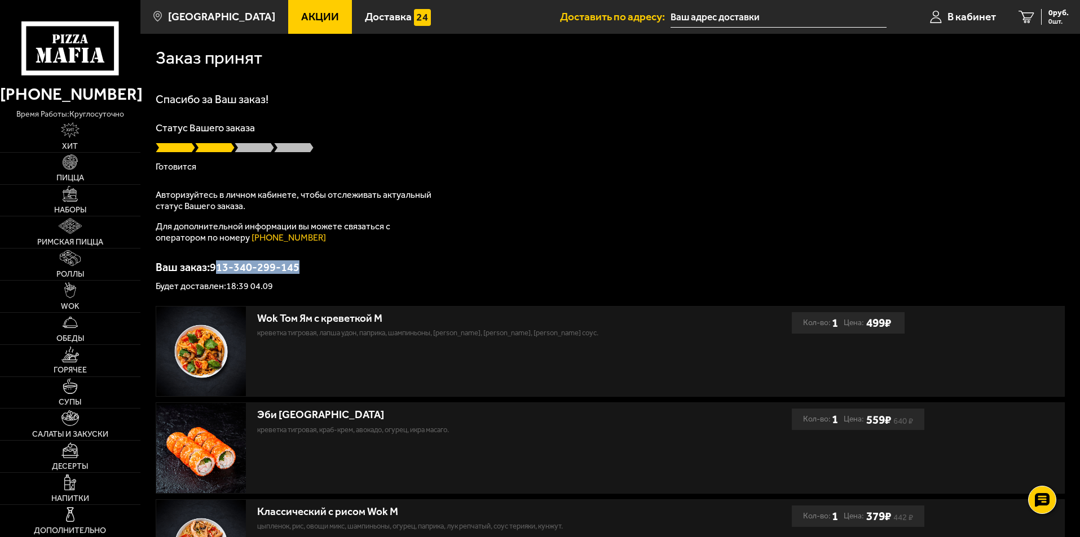
drag, startPoint x: 341, startPoint y: 267, endPoint x: 218, endPoint y: 264, distance: 122.4
click at [218, 264] on p "Ваш заказ: 913-340-299-145" at bounding box center [610, 267] width 909 height 11
click at [388, 223] on p "Для дополнительной информации вы можете связаться с оператором по номеру (812) …" at bounding box center [297, 232] width 282 height 23
click at [1043, 497] on icon at bounding box center [1042, 501] width 16 height 16
click at [1035, 466] on use at bounding box center [1042, 467] width 16 height 16
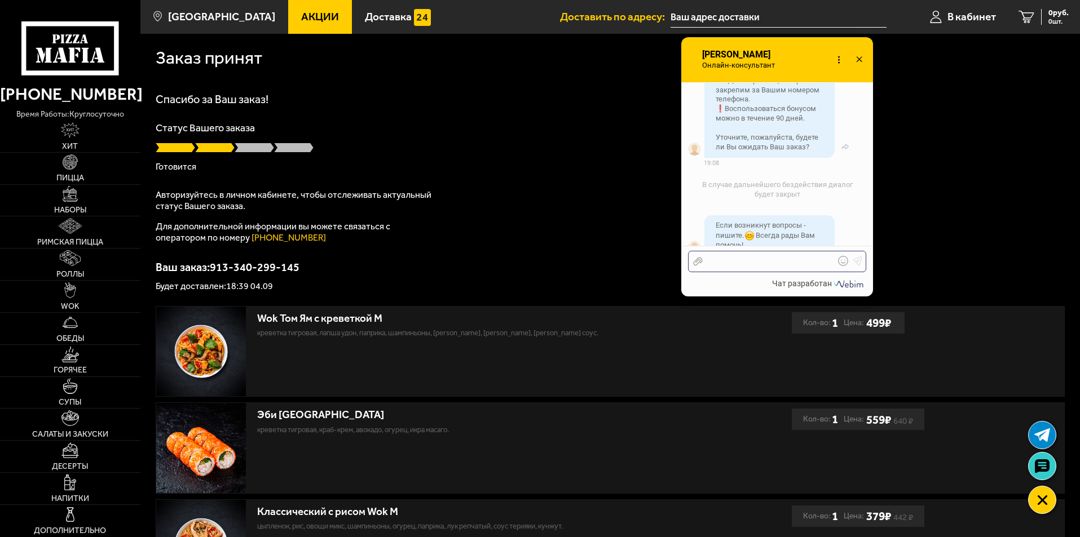
scroll to position [1131, 0]
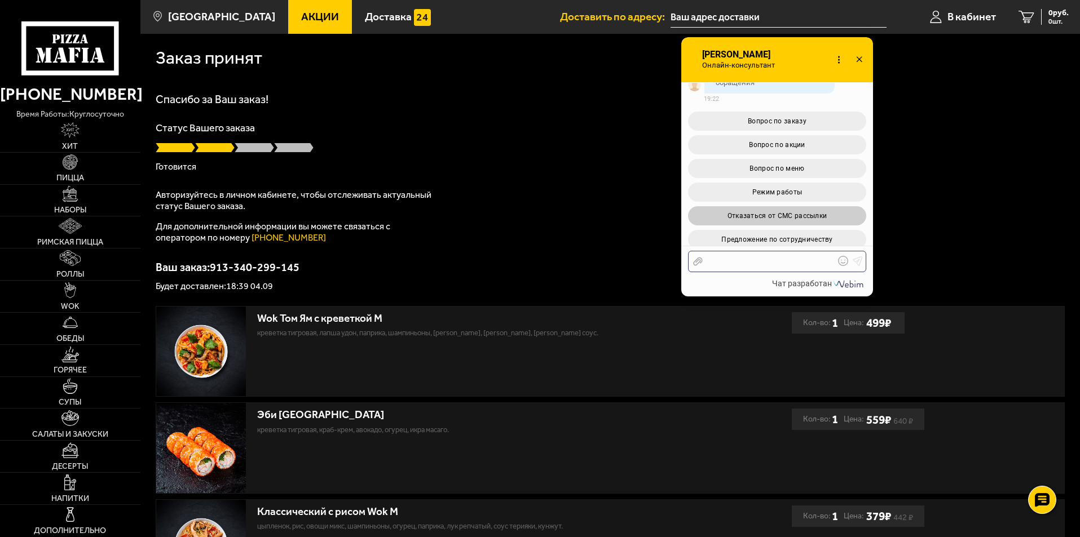
scroll to position [1413, 0]
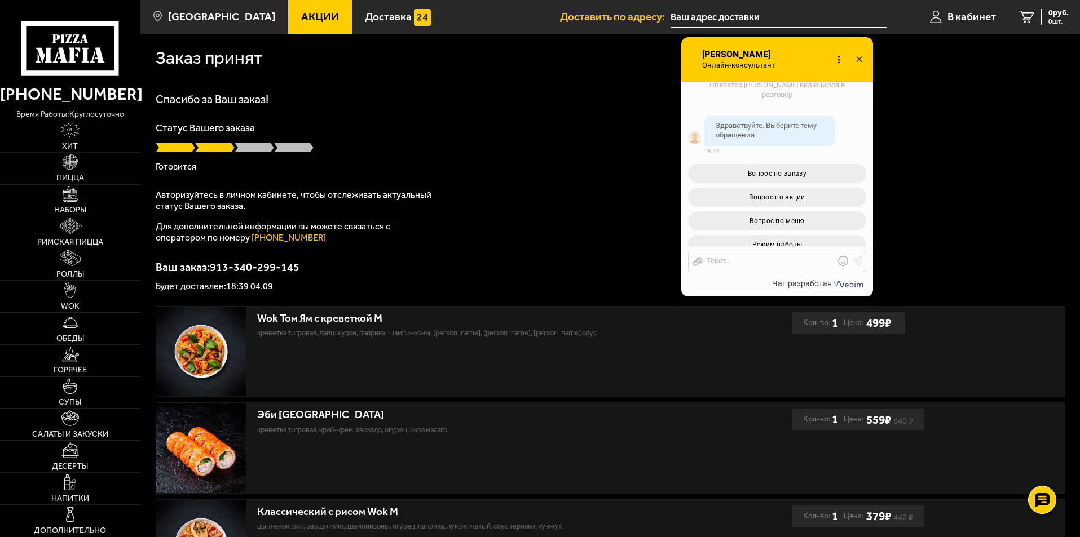
drag, startPoint x: 391, startPoint y: 223, endPoint x: 322, endPoint y: 232, distance: 69.4
click at [322, 232] on p "Для дополнительной информации вы можете связаться с оператором по номеру [PHONE…" at bounding box center [297, 232] width 282 height 23
click at [358, 241] on p "Для дополнительной информации вы можете связаться с оператором по номеру [PHONE…" at bounding box center [297, 232] width 282 height 23
drag, startPoint x: 398, startPoint y: 230, endPoint x: 153, endPoint y: 224, distance: 245.4
click at [153, 224] on div "Заказ принят [PERSON_NAME] за Ваш заказ! Статус Вашего заказа [PERSON_NAME] Авт…" at bounding box center [609, 431] width 939 height 795
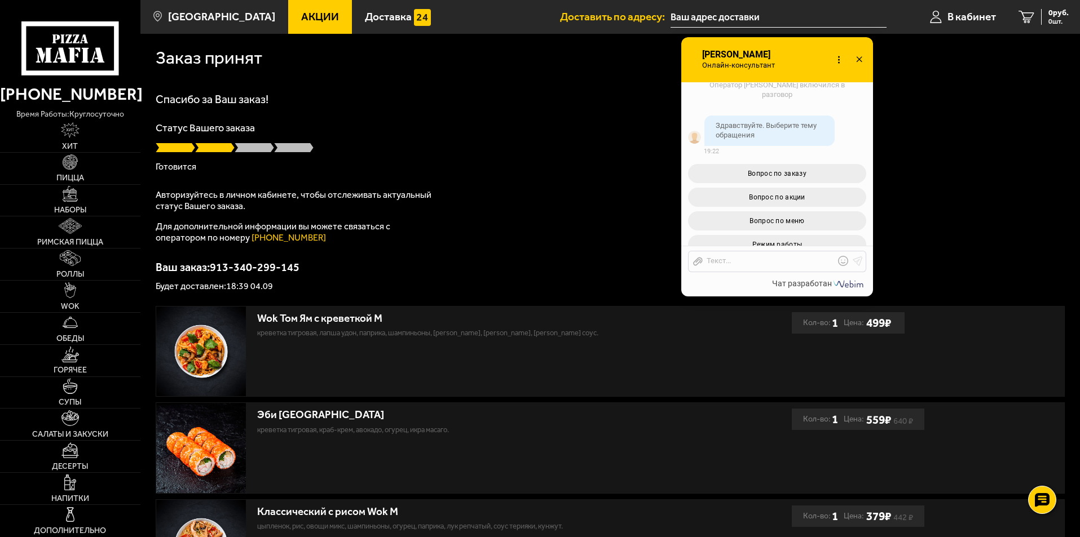
click at [245, 210] on p "Авторизуйтесь в личном кабинете, чтобы отслеживать актуальный статус Вашего зак…" at bounding box center [297, 200] width 282 height 23
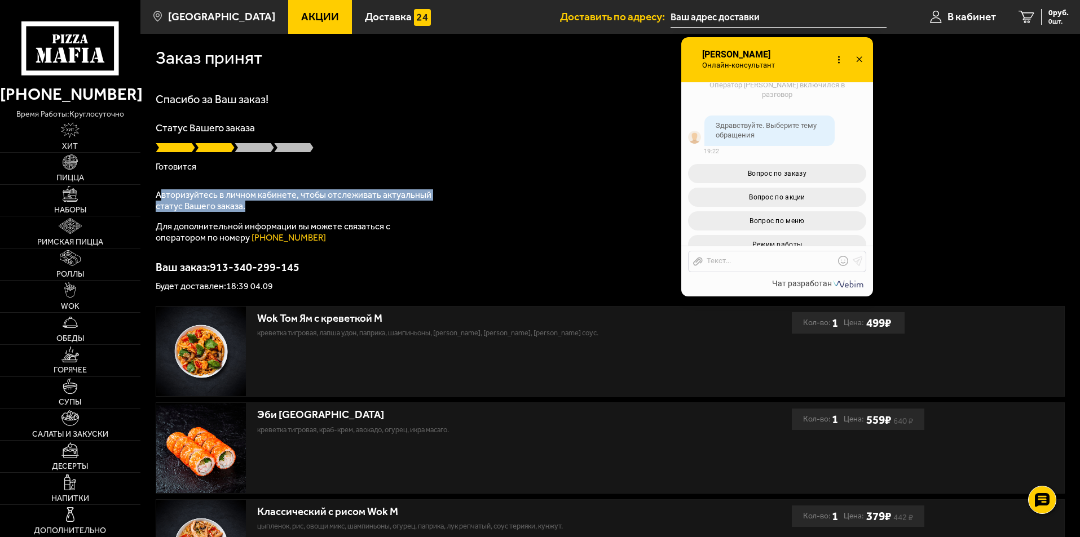
drag, startPoint x: 253, startPoint y: 209, endPoint x: 162, endPoint y: 192, distance: 91.8
click at [162, 192] on p "Авторизуйтесь в личном кабинете, чтобы отслеживать актуальный статус Вашего зак…" at bounding box center [297, 200] width 282 height 23
click at [288, 184] on div "Спасибо за Ваш заказ! Статус Вашего заказа [PERSON_NAME] Авторизуйтесь в личном…" at bounding box center [610, 192] width 909 height 197
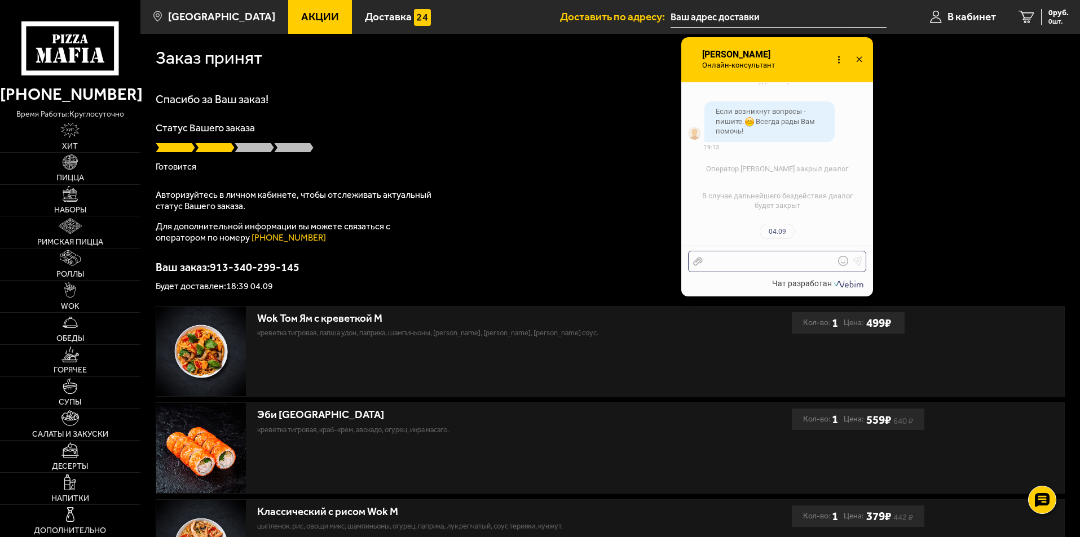
scroll to position [1243, 0]
drag, startPoint x: 280, startPoint y: 285, endPoint x: 231, endPoint y: 285, distance: 48.5
click at [231, 285] on p "Будет доставлен: 18:39 04.09" at bounding box center [610, 286] width 909 height 9
click at [439, 151] on div at bounding box center [610, 147] width 909 height 11
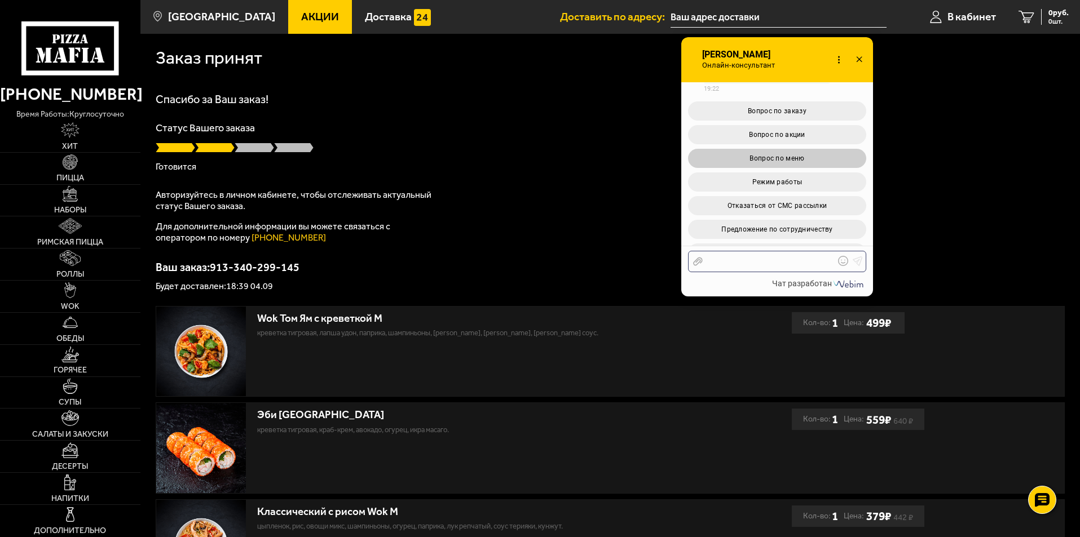
scroll to position [1243, 0]
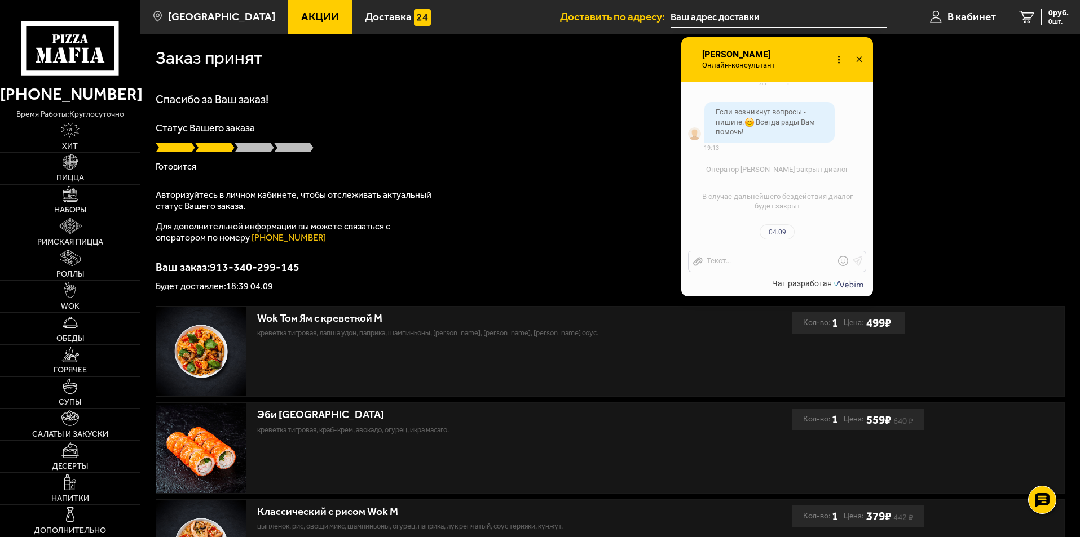
click at [500, 218] on div "Спасибо за Ваш заказ! Статус Вашего заказа Готовится Авторизуйтесь в личном каб…" at bounding box center [610, 192] width 909 height 197
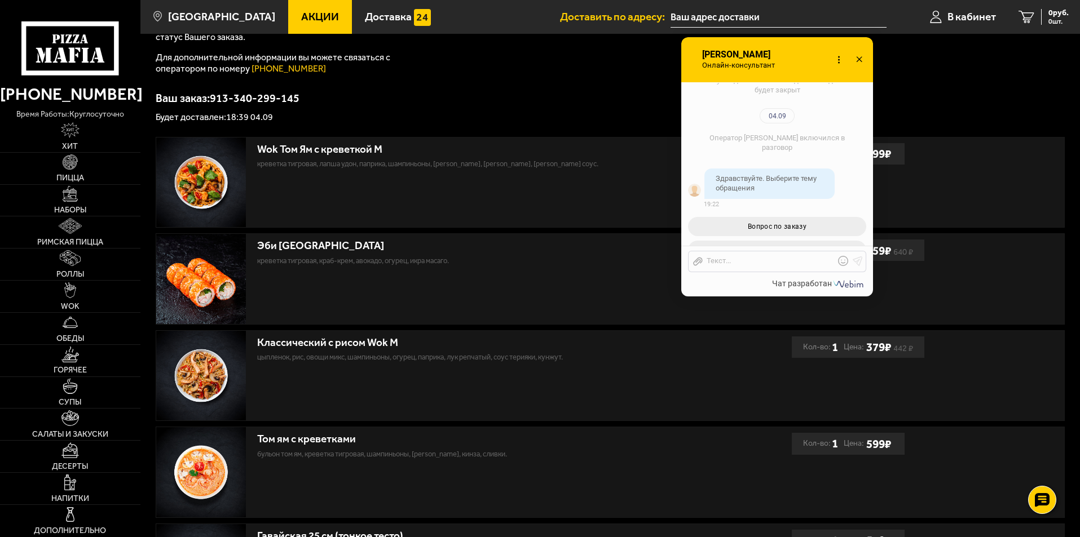
scroll to position [1469, 0]
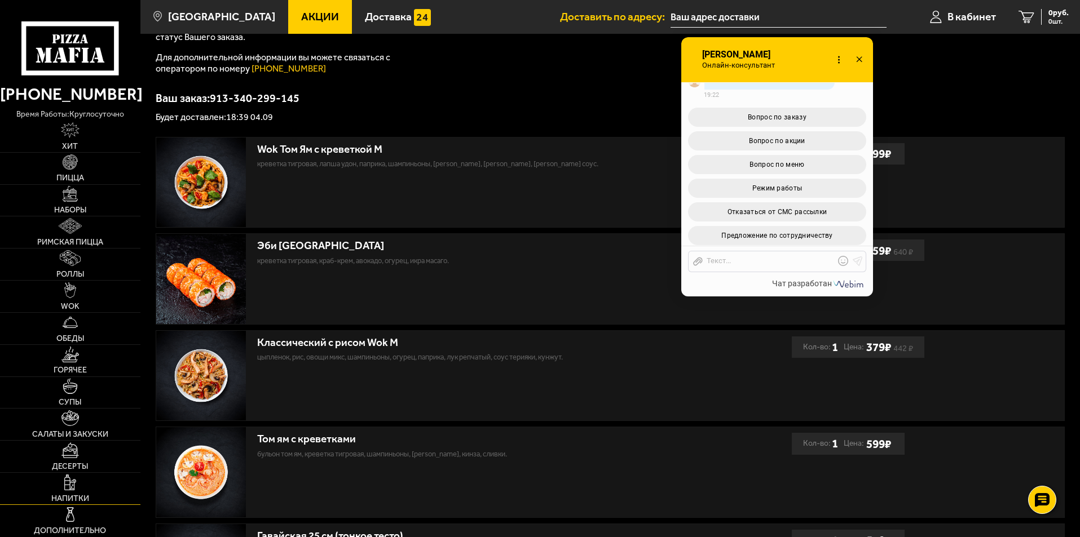
click at [86, 488] on link "Напитки" at bounding box center [70, 489] width 140 height 32
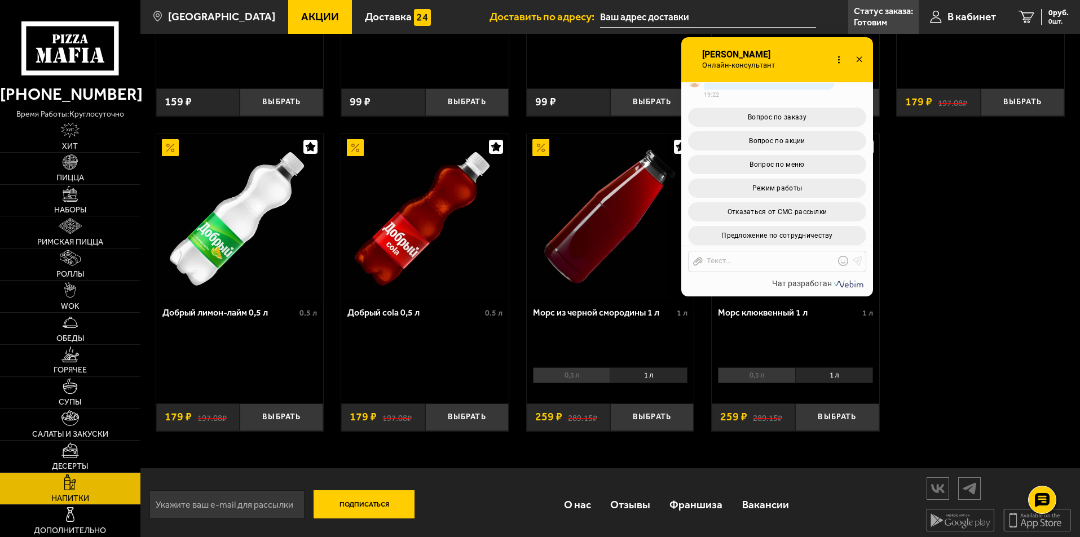
scroll to position [577, 0]
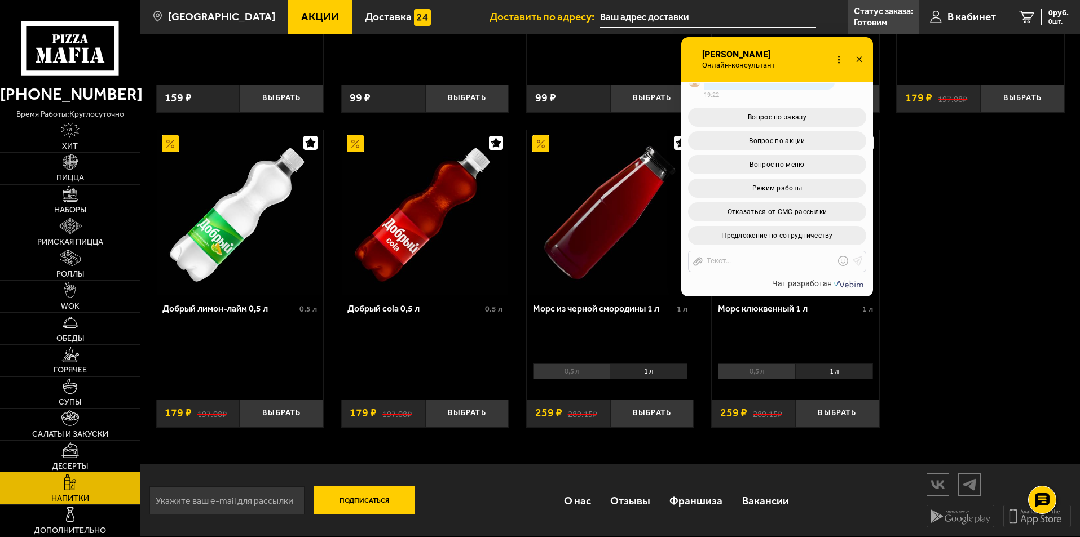
click at [56, 455] on link "Десерты" at bounding box center [70, 457] width 140 height 32
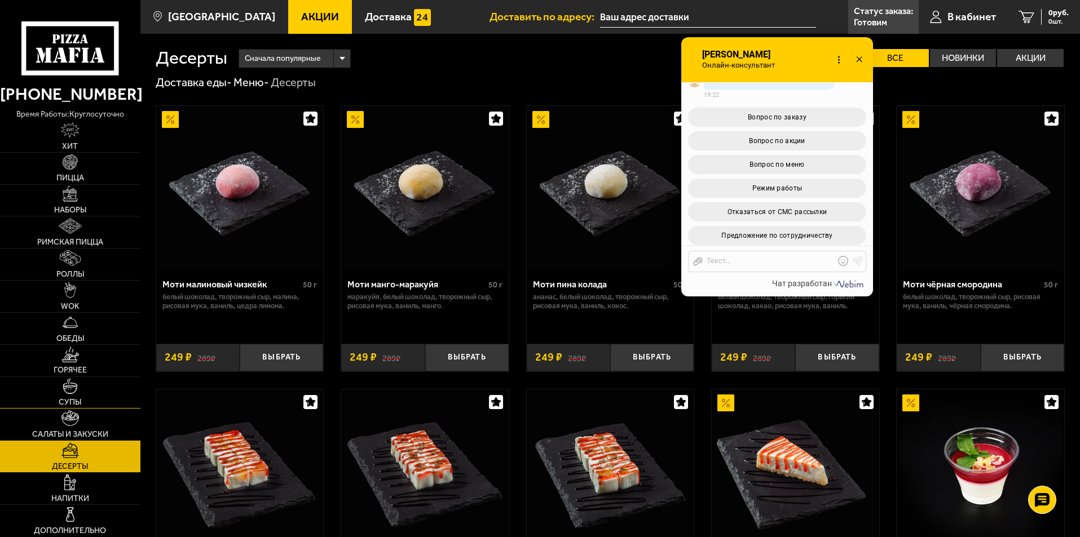
click at [47, 407] on link "Супы" at bounding box center [70, 393] width 140 height 32
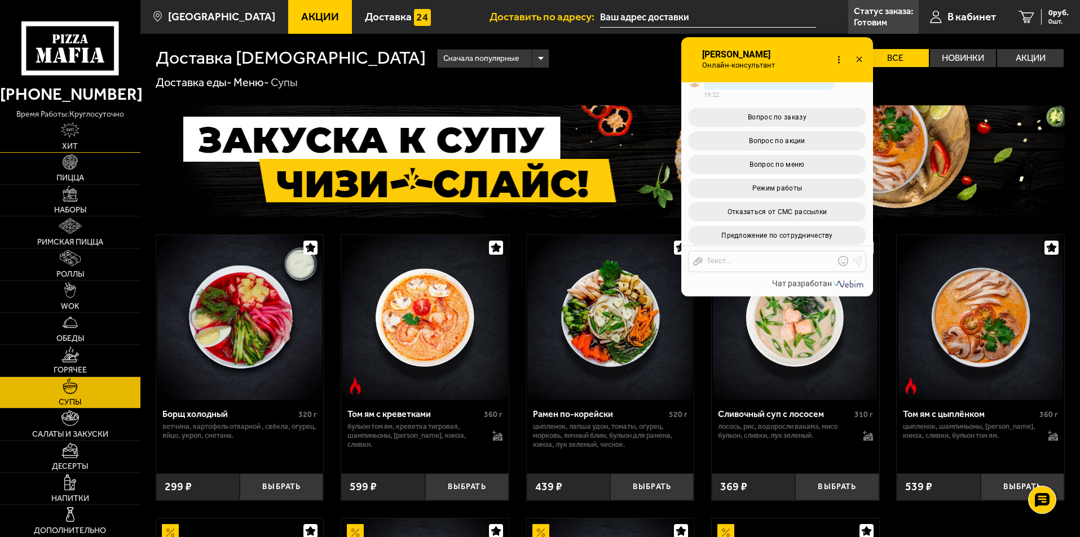
click at [86, 147] on link "Хит" at bounding box center [70, 137] width 140 height 32
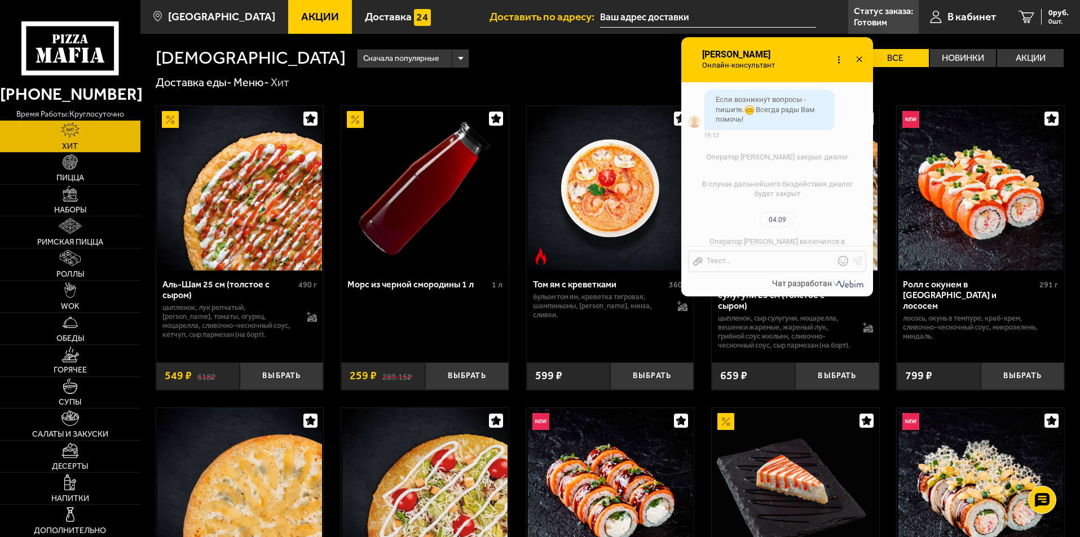
scroll to position [1243, 0]
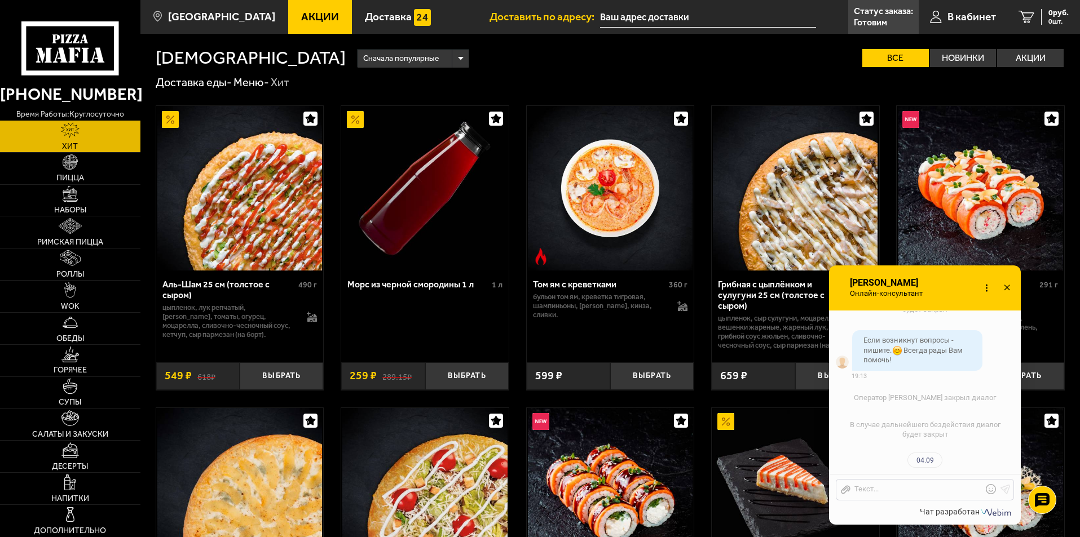
drag, startPoint x: 803, startPoint y: 56, endPoint x: 949, endPoint y: 285, distance: 270.8
click at [949, 285] on div "Онлайн-консультант Елизавета Онлайн-консультант Набирает Онлайн-консультант" at bounding box center [925, 288] width 192 height 45
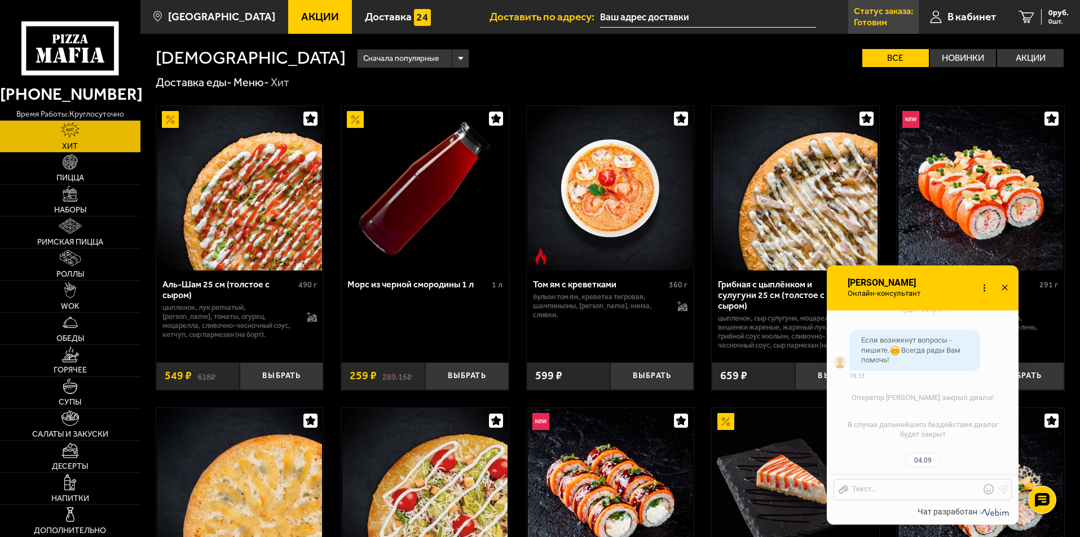
click at [902, 16] on p "Статус заказа:" at bounding box center [883, 11] width 59 height 9
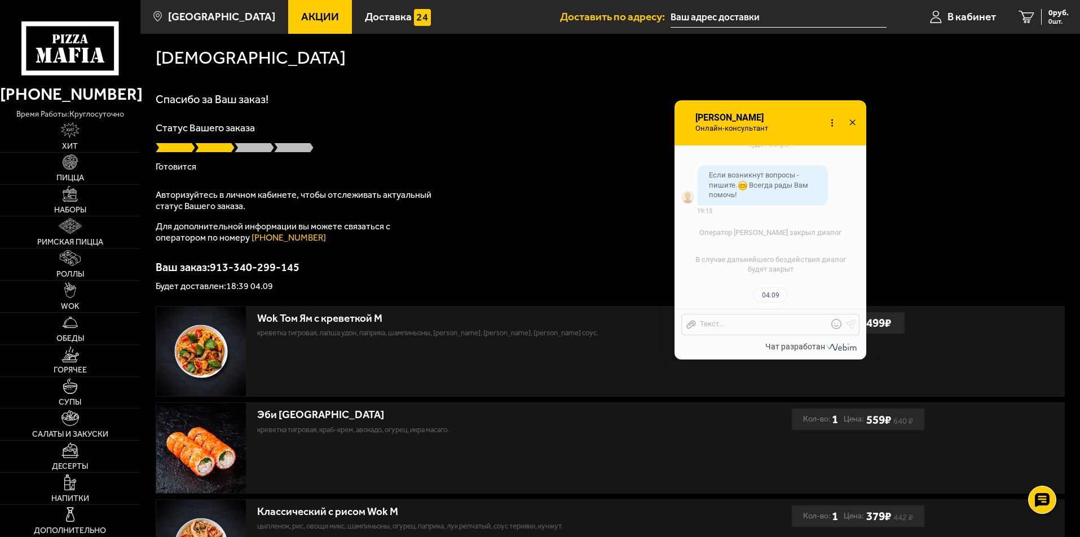
drag, startPoint x: 951, startPoint y: 283, endPoint x: 795, endPoint y: 120, distance: 226.5
click at [795, 120] on div "Онлайн-консультант Елизавета Онлайн-консультант Набирает Онлайн-консультант" at bounding box center [770, 122] width 192 height 45
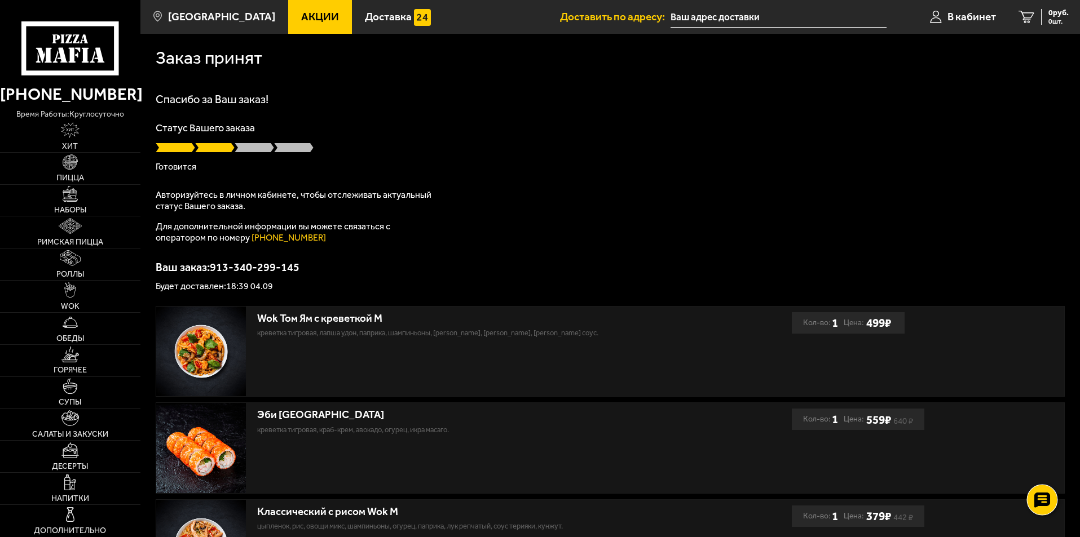
click at [1044, 512] on div at bounding box center [1041, 500] width 31 height 31
click at [1040, 469] on use at bounding box center [1042, 467] width 16 height 16
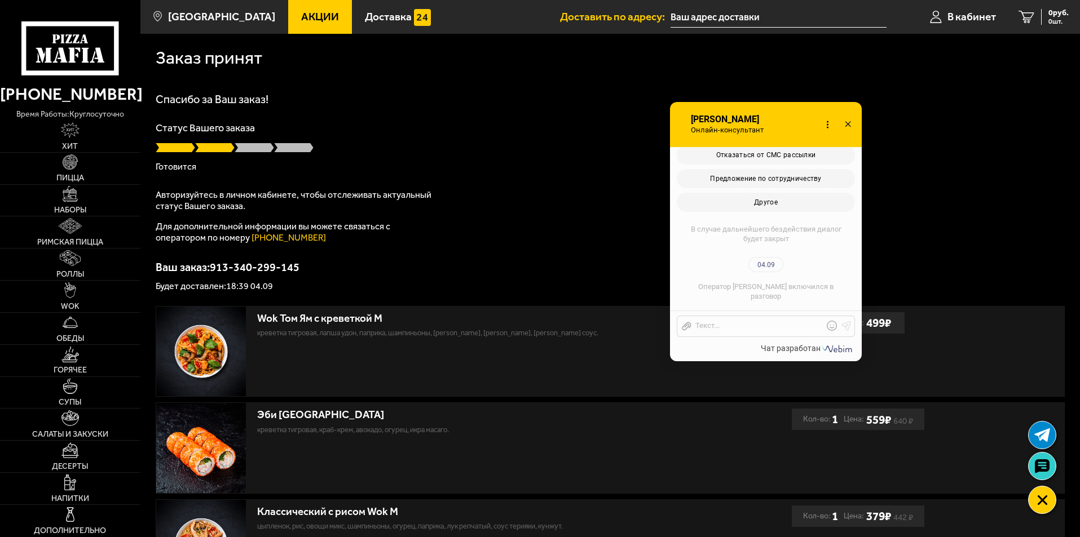
click at [496, 202] on div "Спасибо за Ваш заказ! Статус Вашего заказа Готовится Авторизуйтесь в личном каб…" at bounding box center [610, 192] width 909 height 197
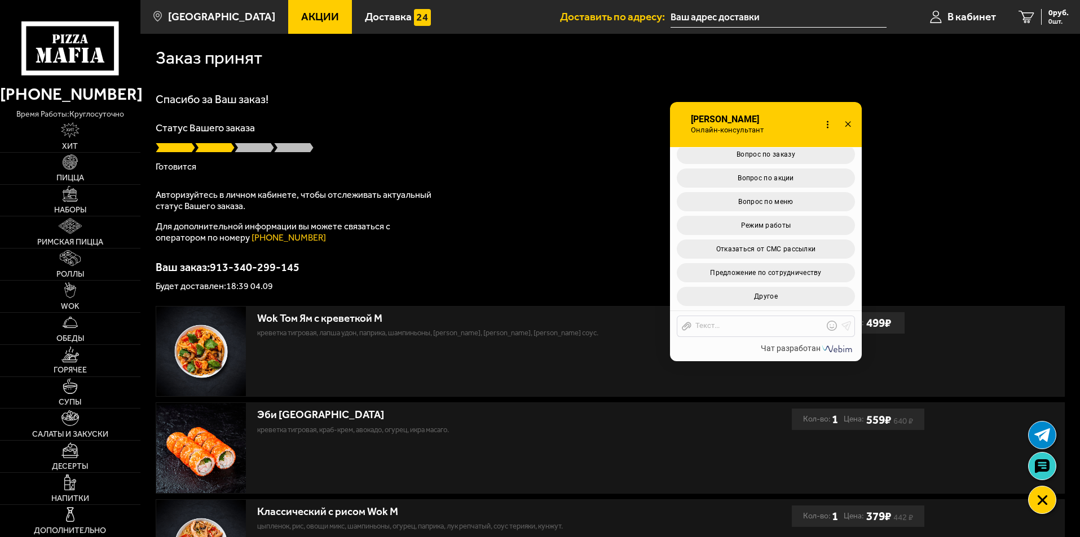
scroll to position [488, 0]
